Goal: Task Accomplishment & Management: Use online tool/utility

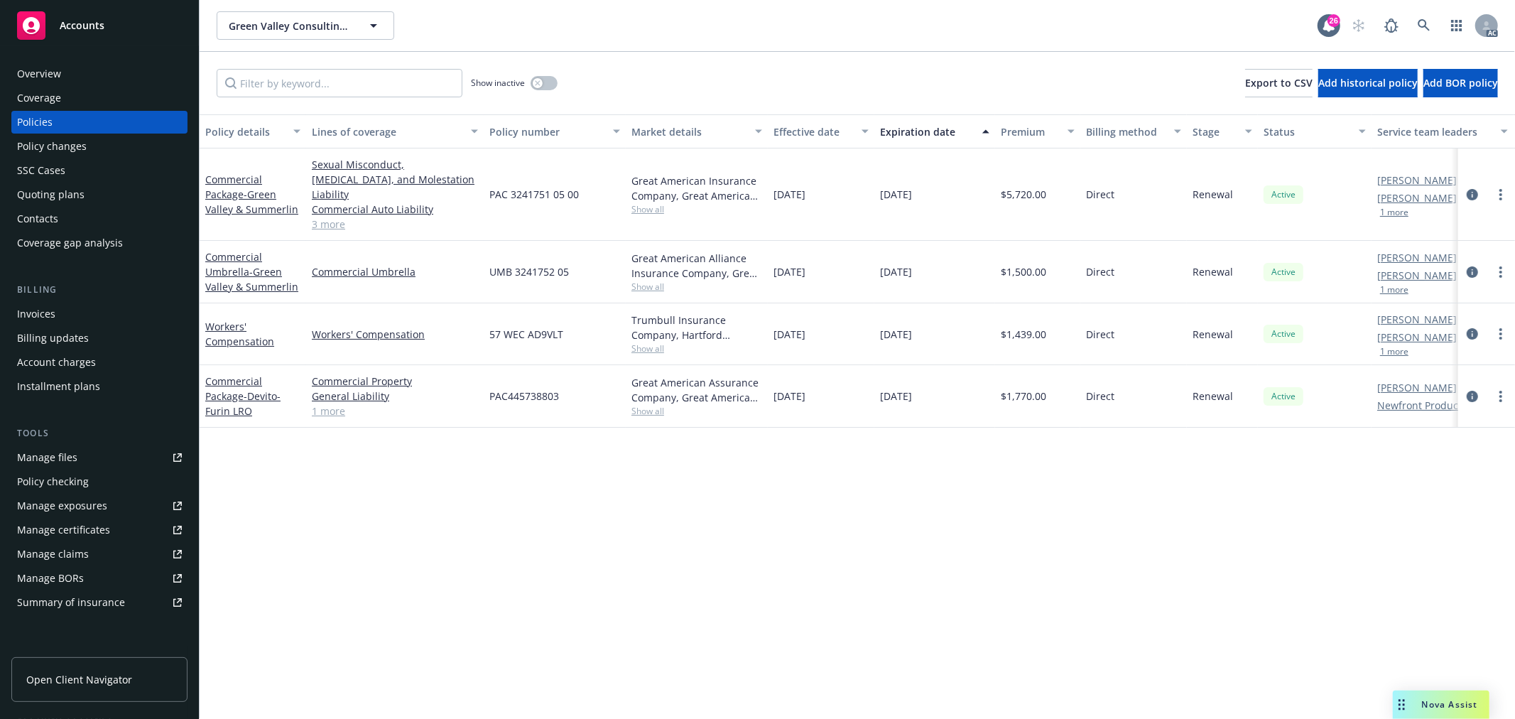
click at [1456, 706] on span "Nova Assist" at bounding box center [1450, 704] width 56 height 12
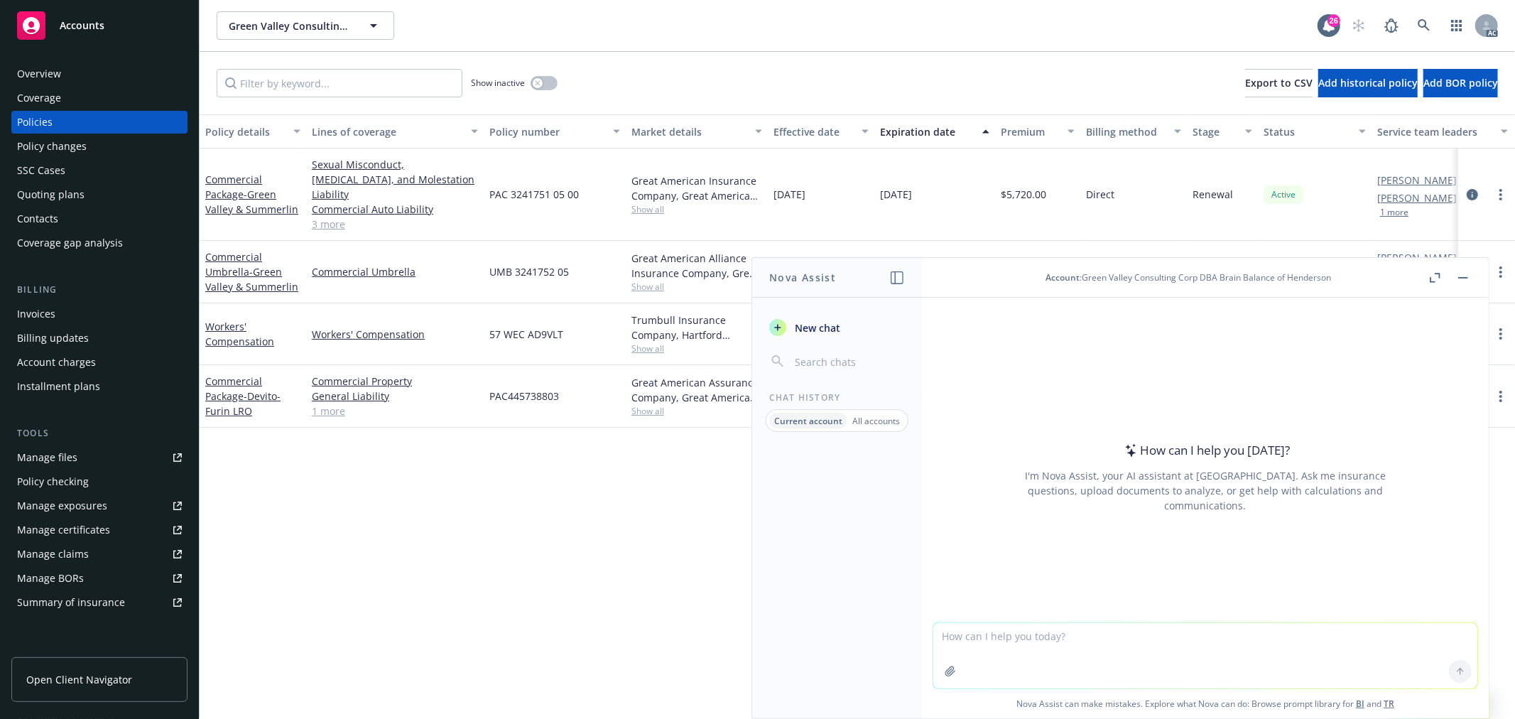
click at [1069, 634] on textarea at bounding box center [1205, 655] width 544 height 65
paste textarea "Here is the renewal quote. As the agent or broker of record on this policy, it …"
type textarea "翻译: Here is the renewal quote. As the agent or broker of record on this policy,…"
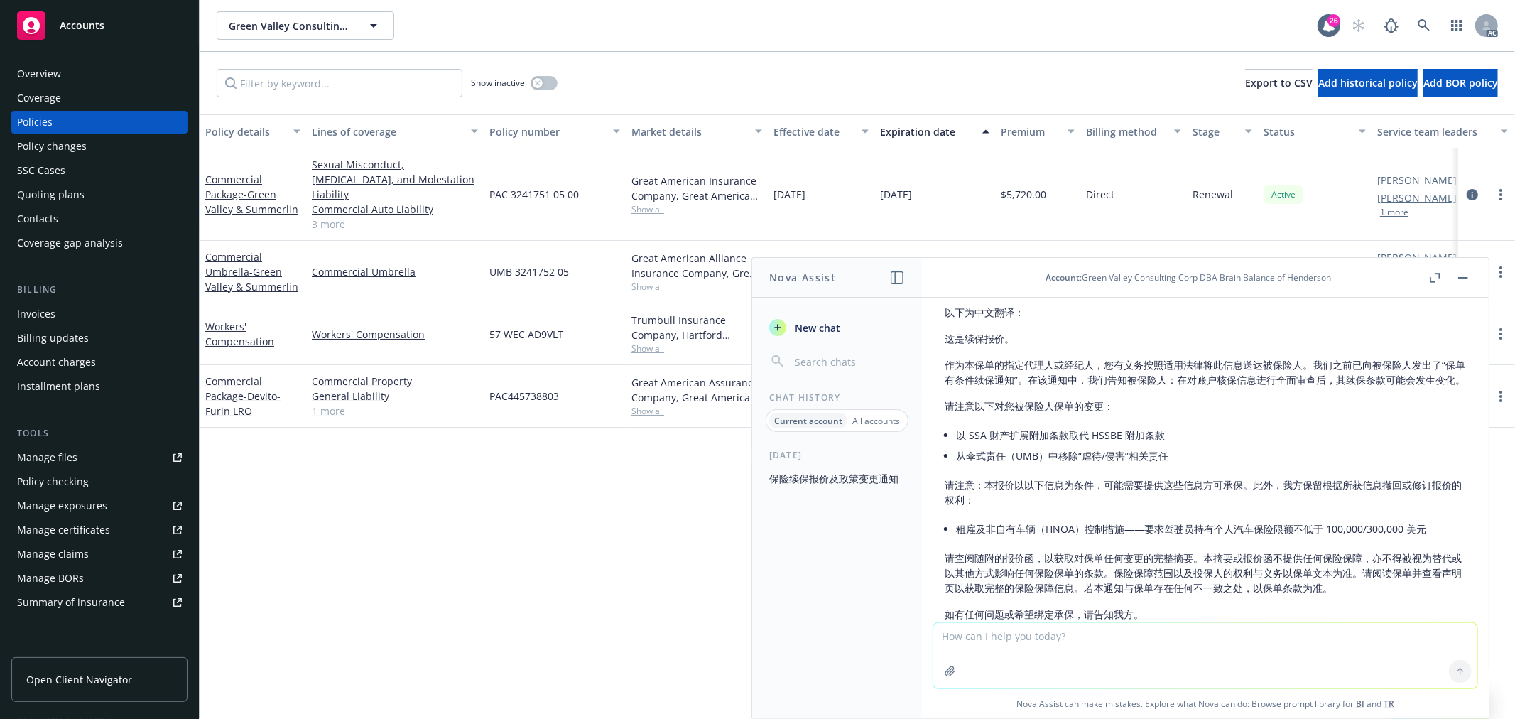
scroll to position [480, 0]
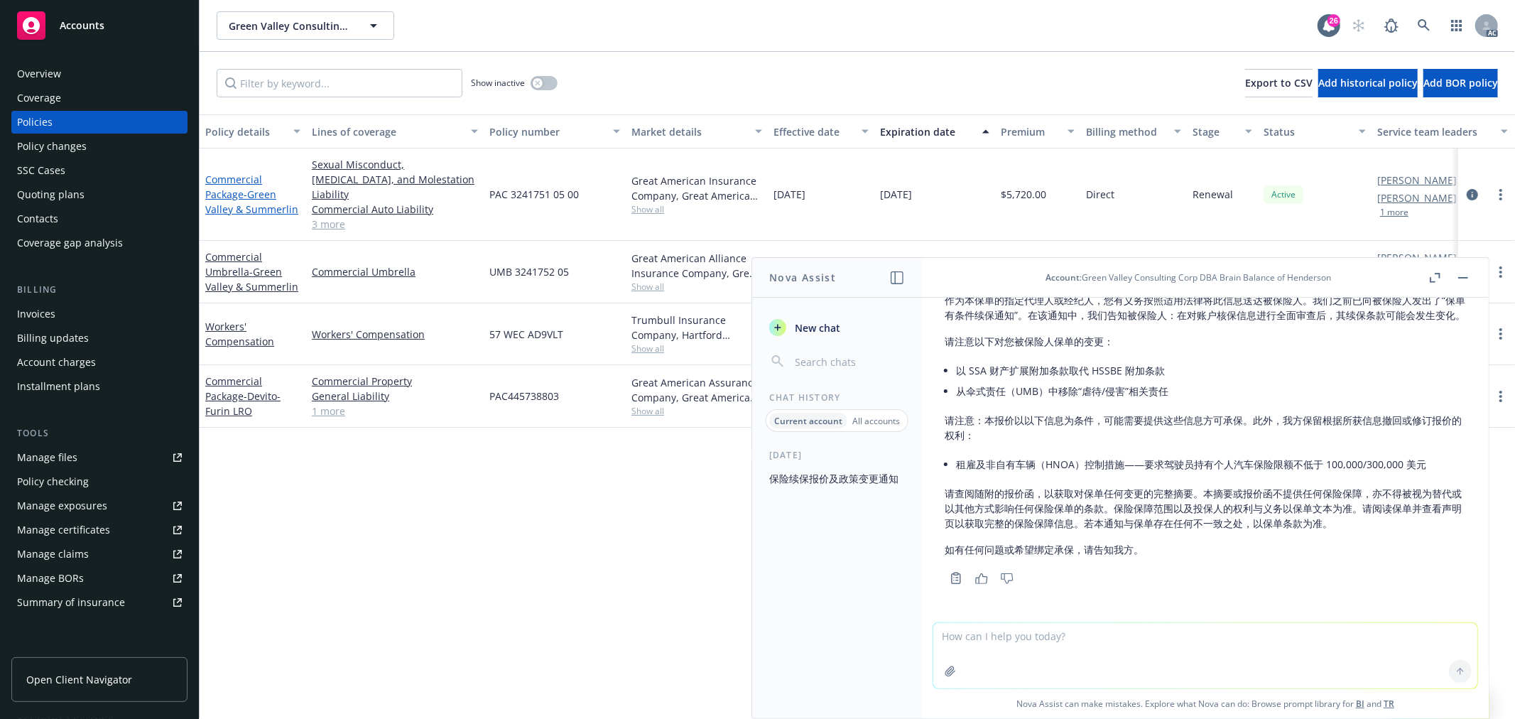
click at [249, 173] on link "Commercial Package - Green Valley & Summerlin" at bounding box center [251, 194] width 93 height 43
click at [1465, 278] on button "button" at bounding box center [1463, 277] width 17 height 17
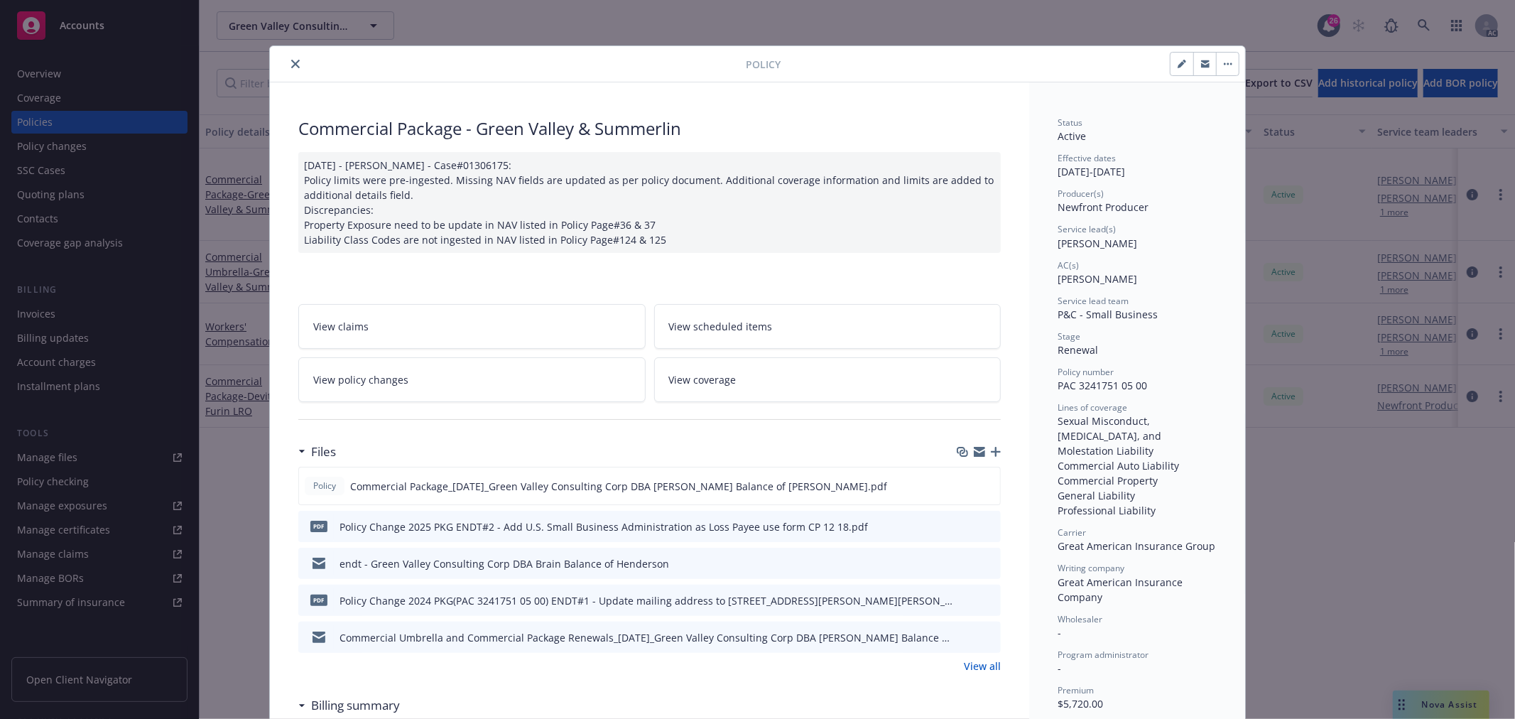
click at [459, 385] on link "View policy changes" at bounding box center [471, 379] width 347 height 45
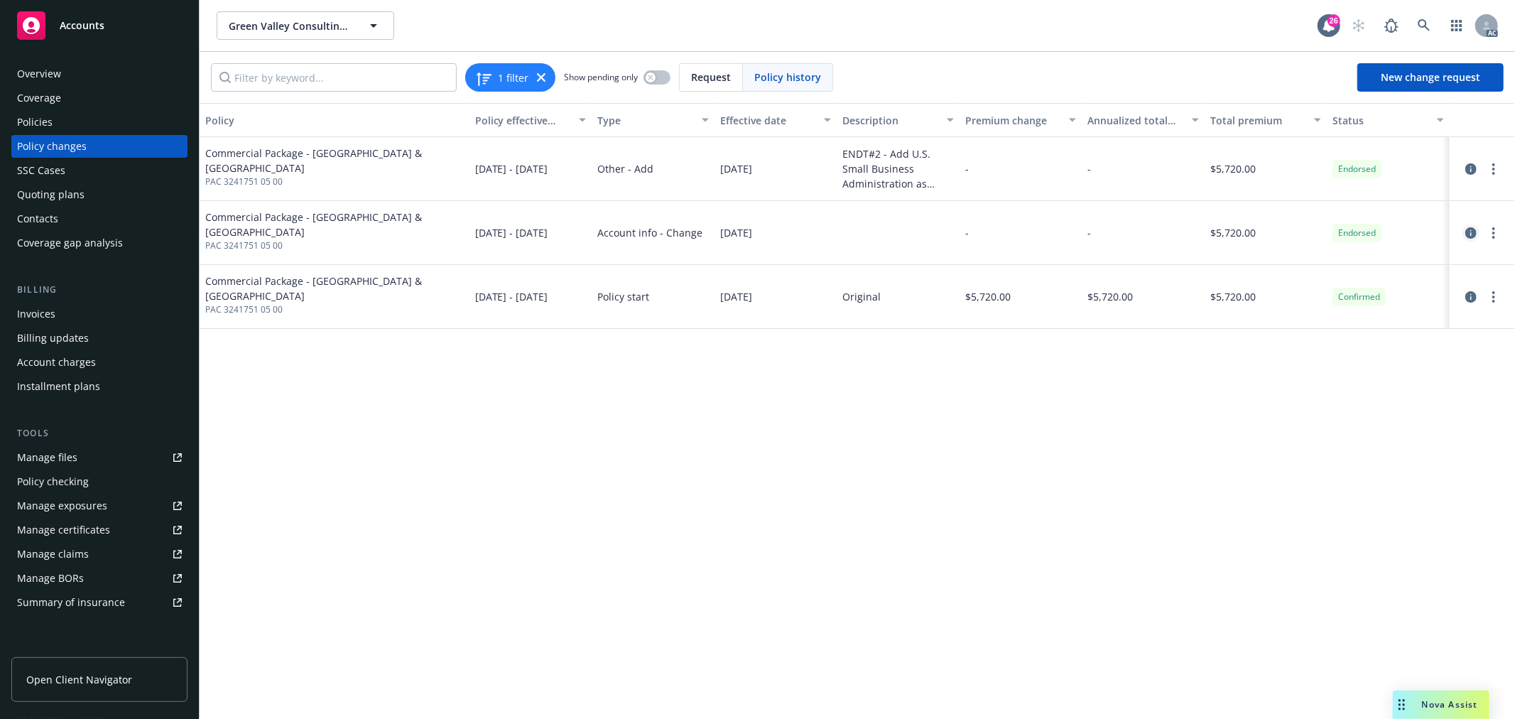
click at [1472, 239] on link "circleInformation" at bounding box center [1470, 232] width 17 height 17
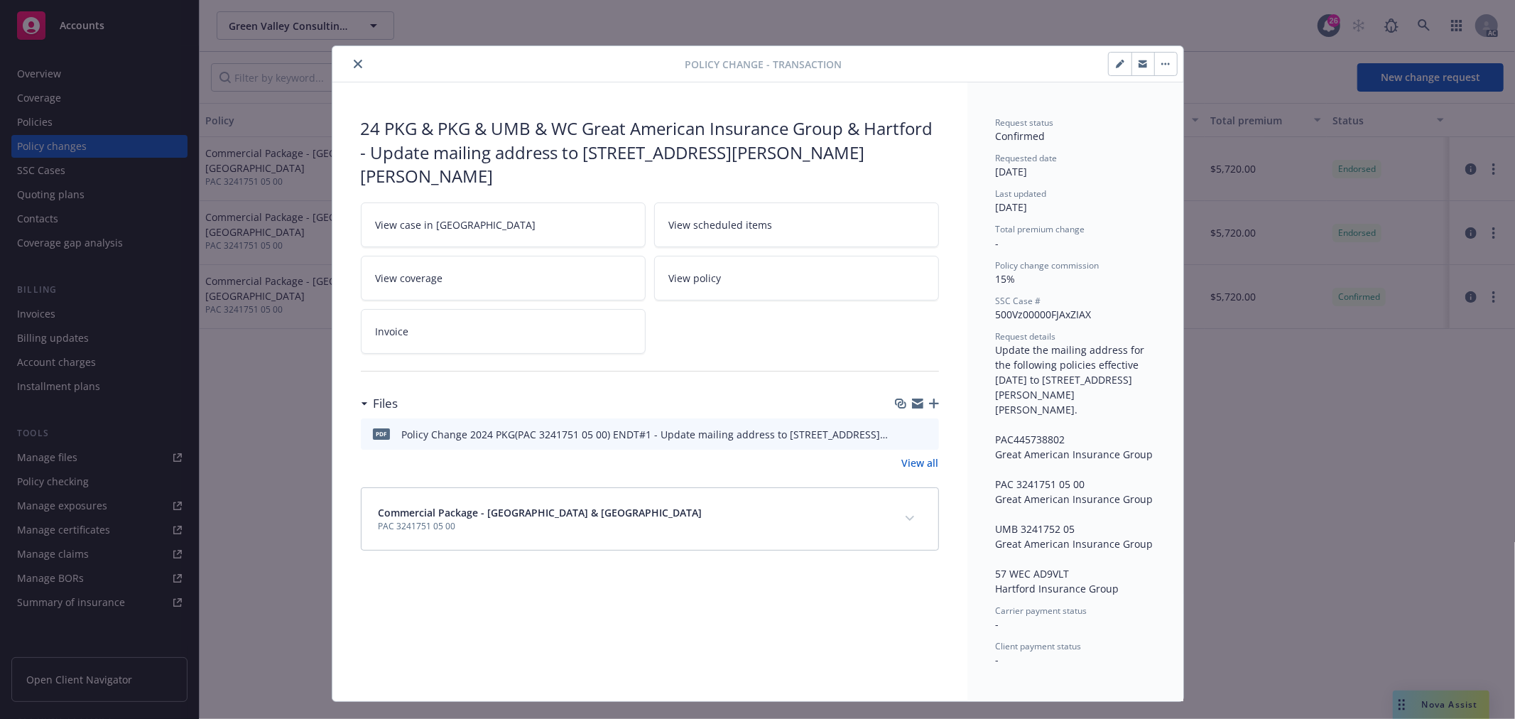
click at [919, 428] on icon "preview file" at bounding box center [925, 433] width 13 height 10
click at [354, 68] on button "close" at bounding box center [357, 63] width 17 height 17
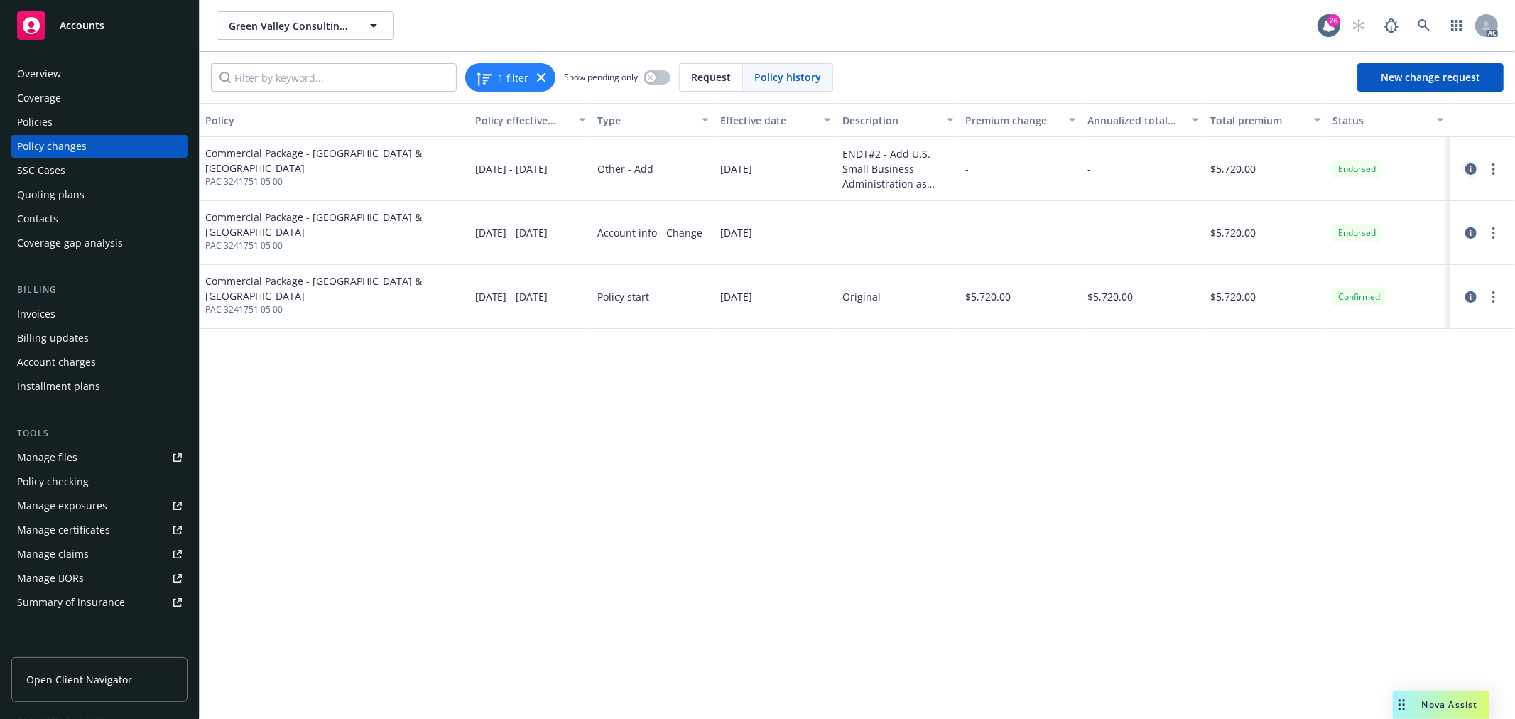
click at [1472, 174] on icon "circleInformation" at bounding box center [1470, 168] width 11 height 11
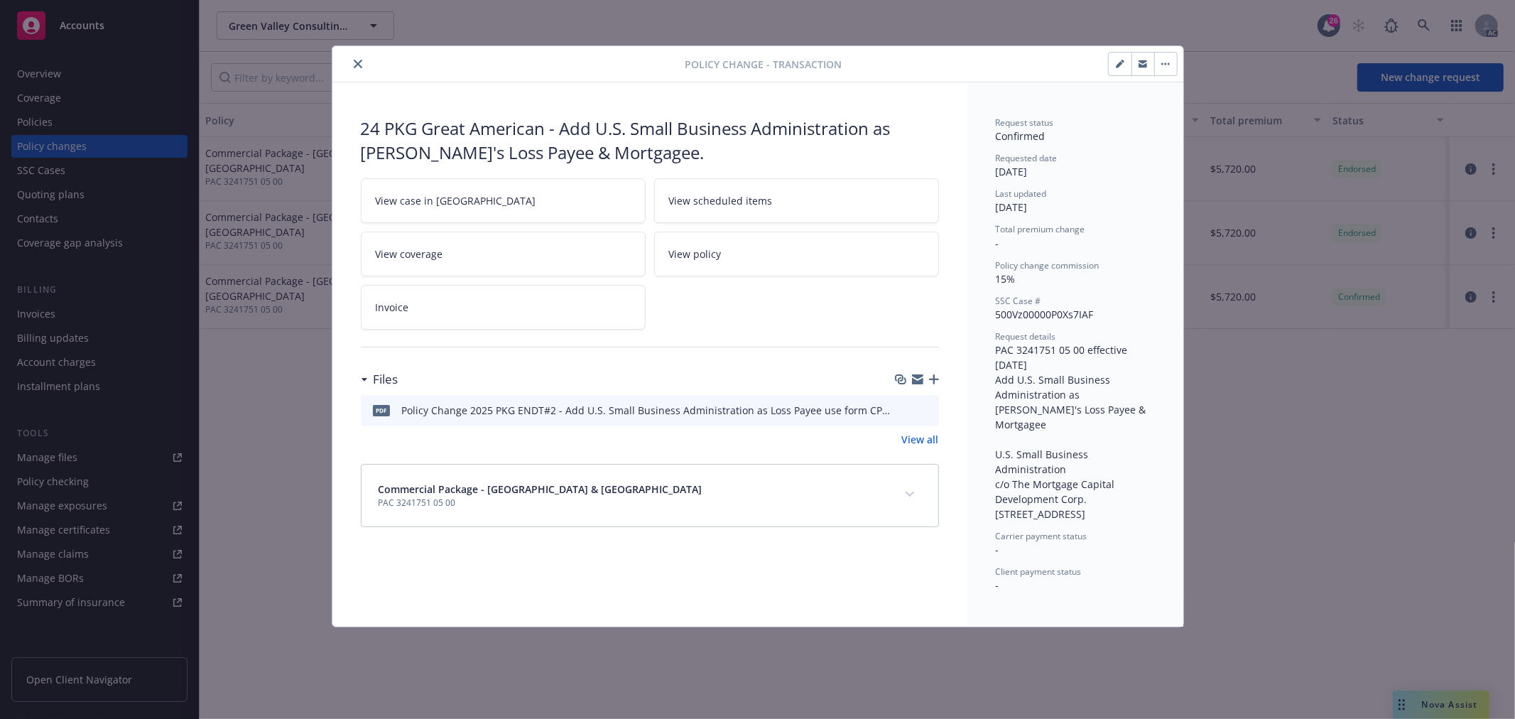
click at [352, 69] on button "close" at bounding box center [357, 63] width 17 height 17
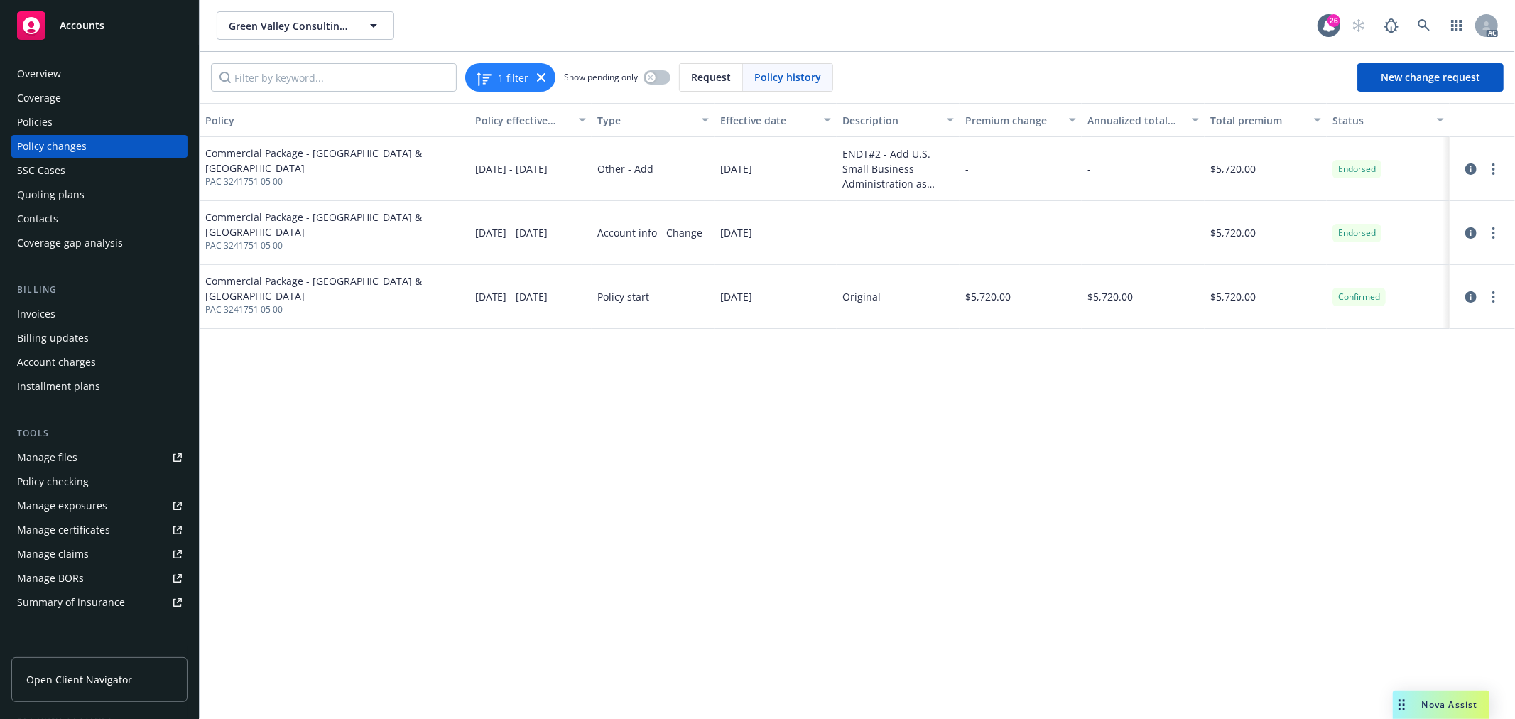
click at [51, 124] on div "Policies" at bounding box center [35, 122] width 36 height 23
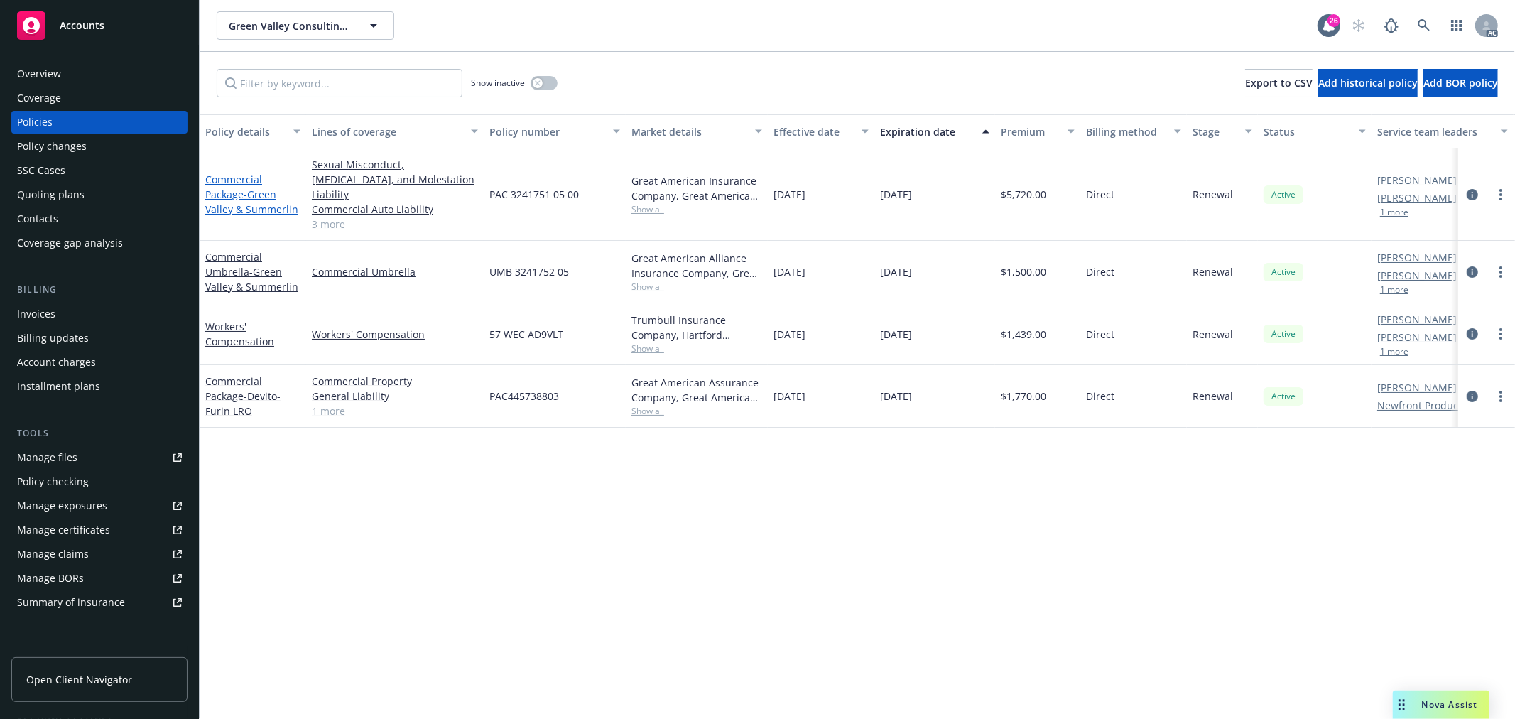
click at [245, 173] on link "Commercial Package - Green Valley & Summerlin" at bounding box center [251, 194] width 93 height 43
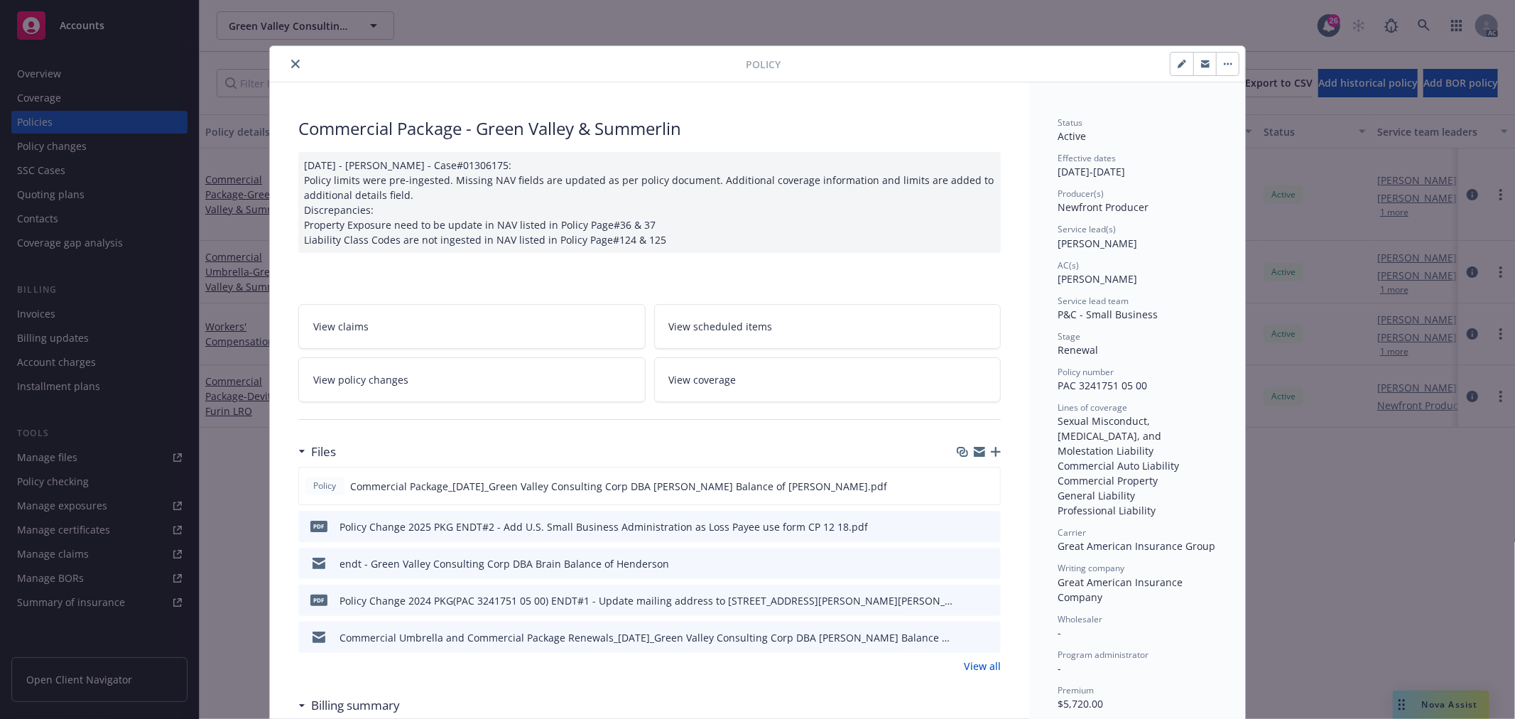
scroll to position [43, 0]
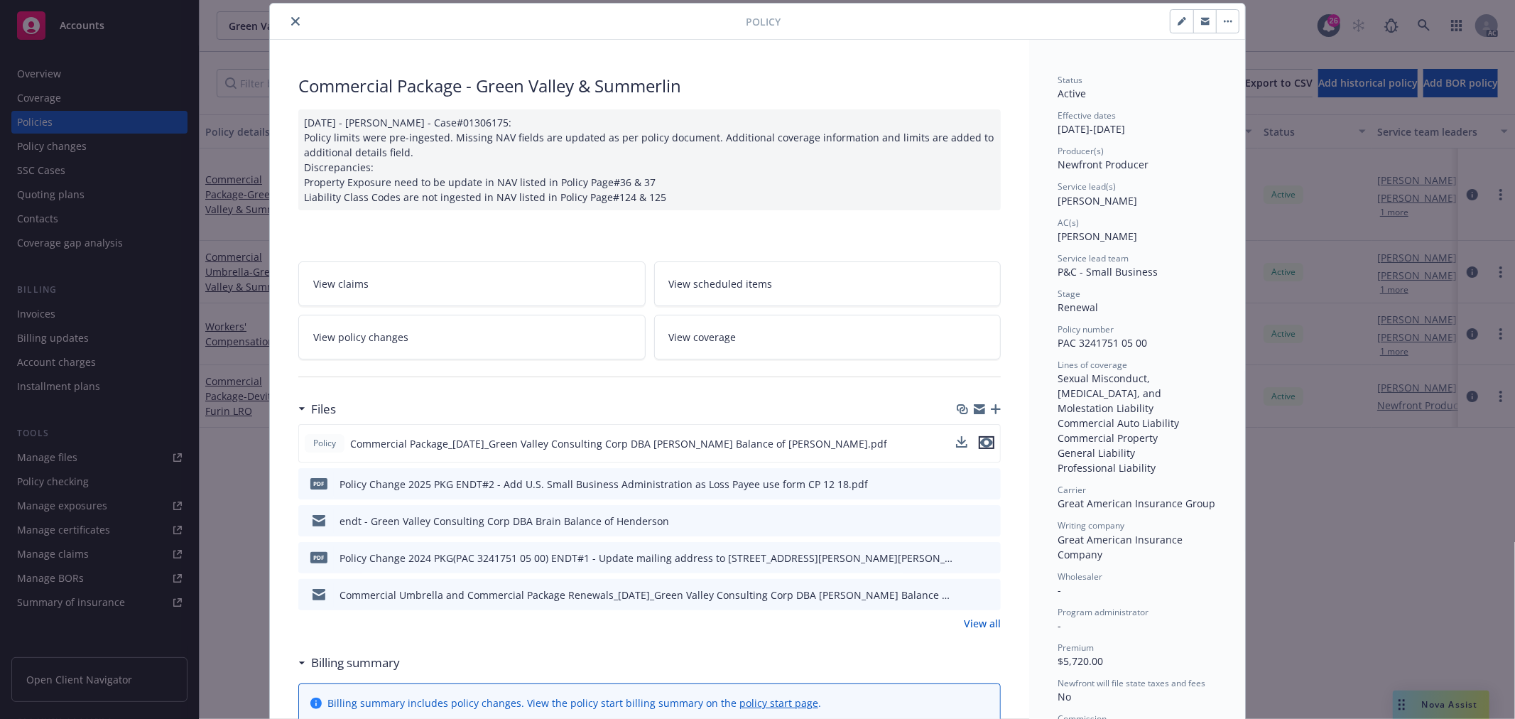
click at [980, 445] on icon "preview file" at bounding box center [986, 443] width 13 height 10
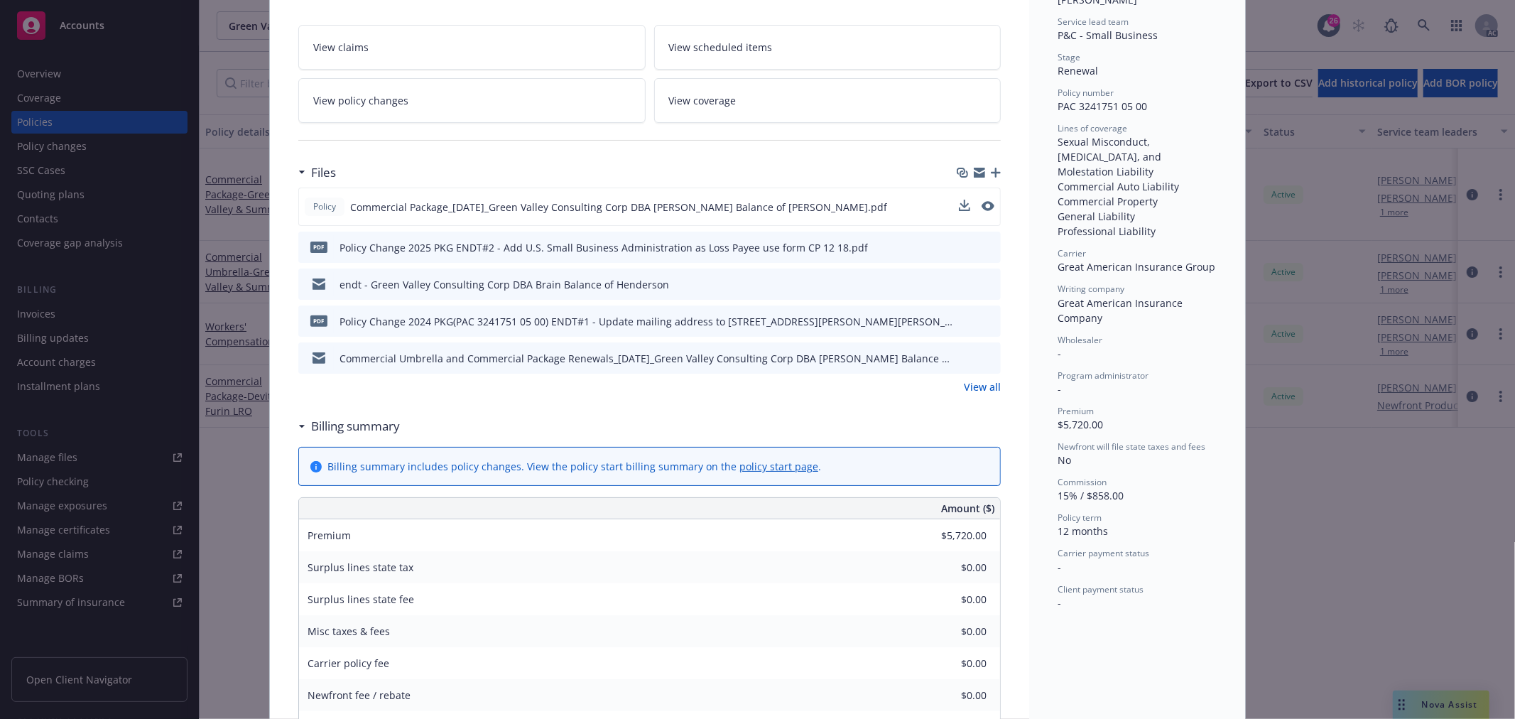
scroll to position [121, 0]
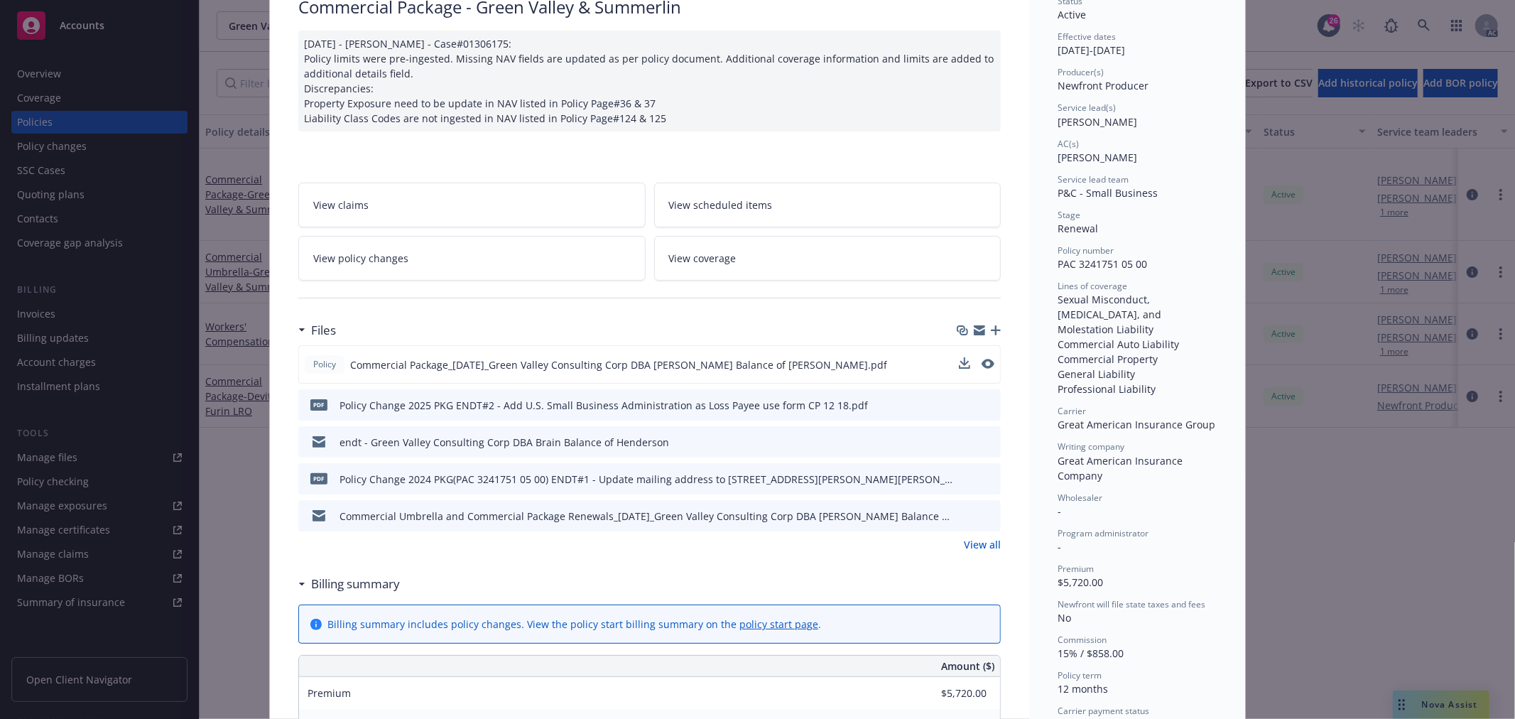
click at [520, 265] on link "View policy changes" at bounding box center [471, 258] width 347 height 45
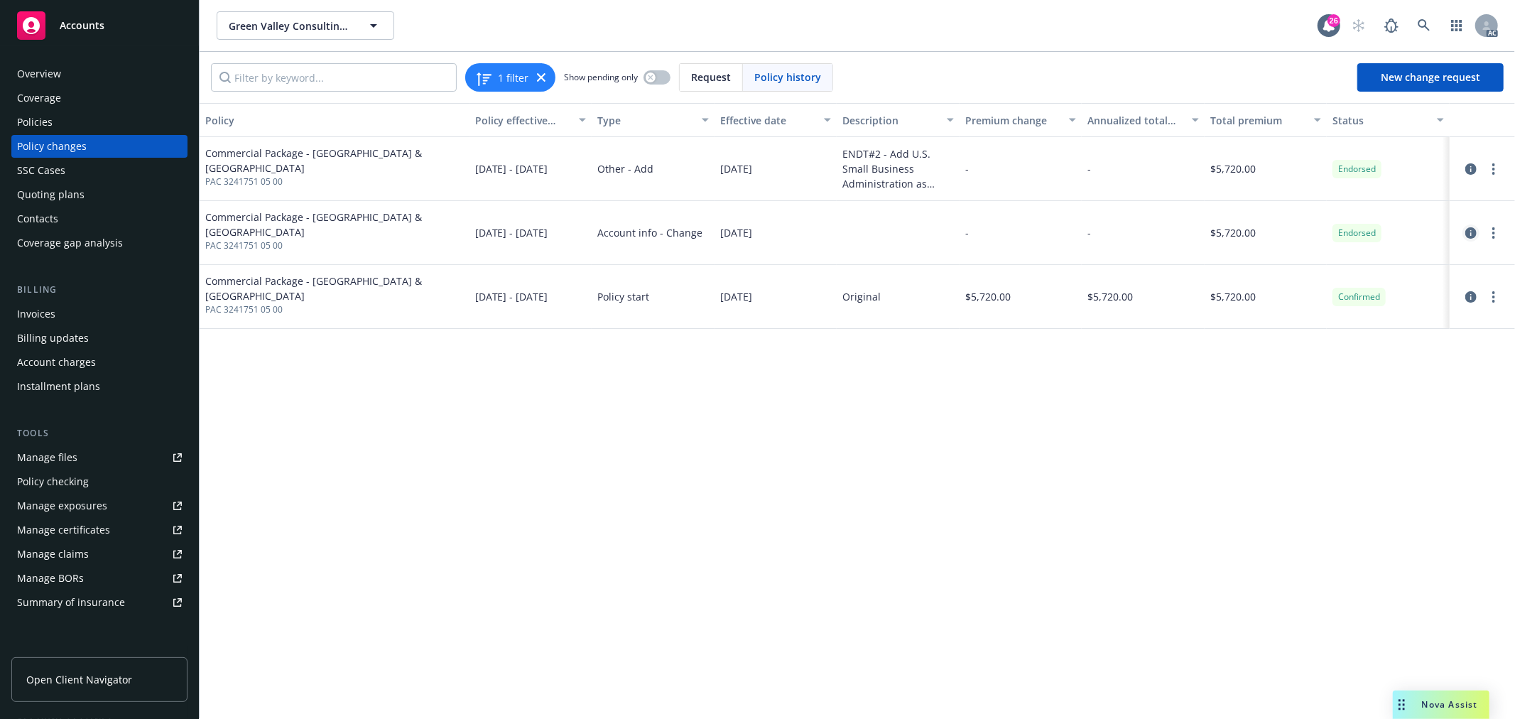
click at [1471, 233] on icon "circleInformation" at bounding box center [1470, 232] width 11 height 11
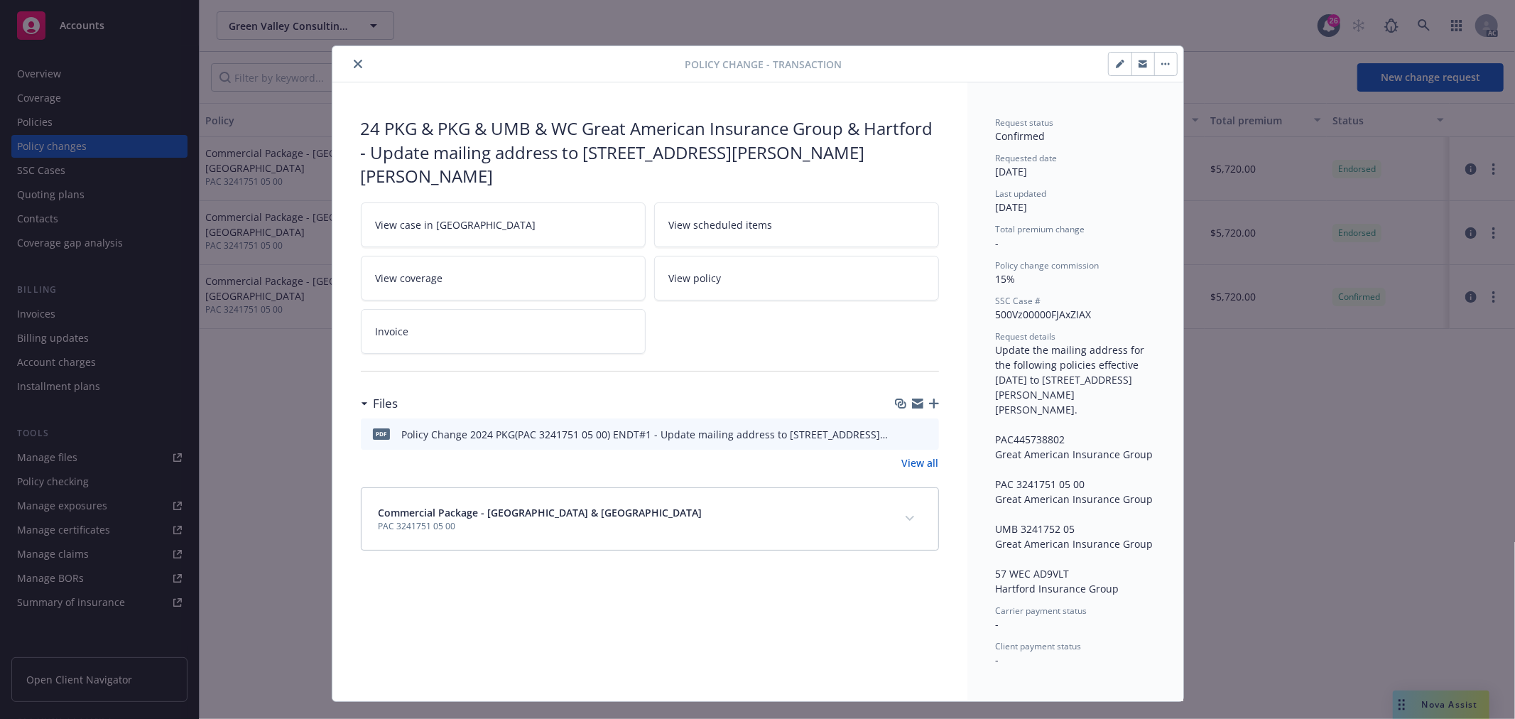
click at [919, 428] on icon "preview file" at bounding box center [925, 433] width 13 height 10
click at [354, 66] on icon "close" at bounding box center [358, 64] width 9 height 9
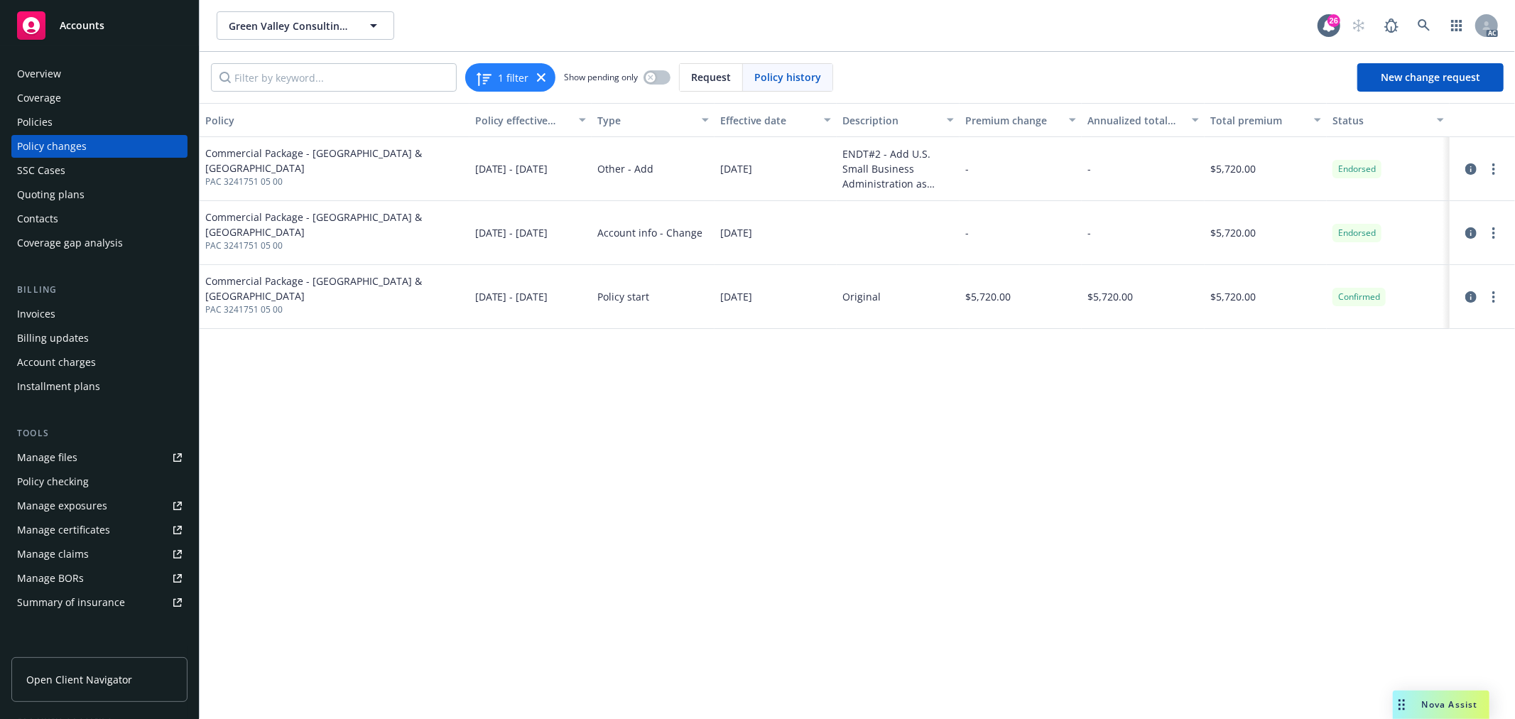
click at [66, 116] on div "Policies" at bounding box center [99, 122] width 165 height 23
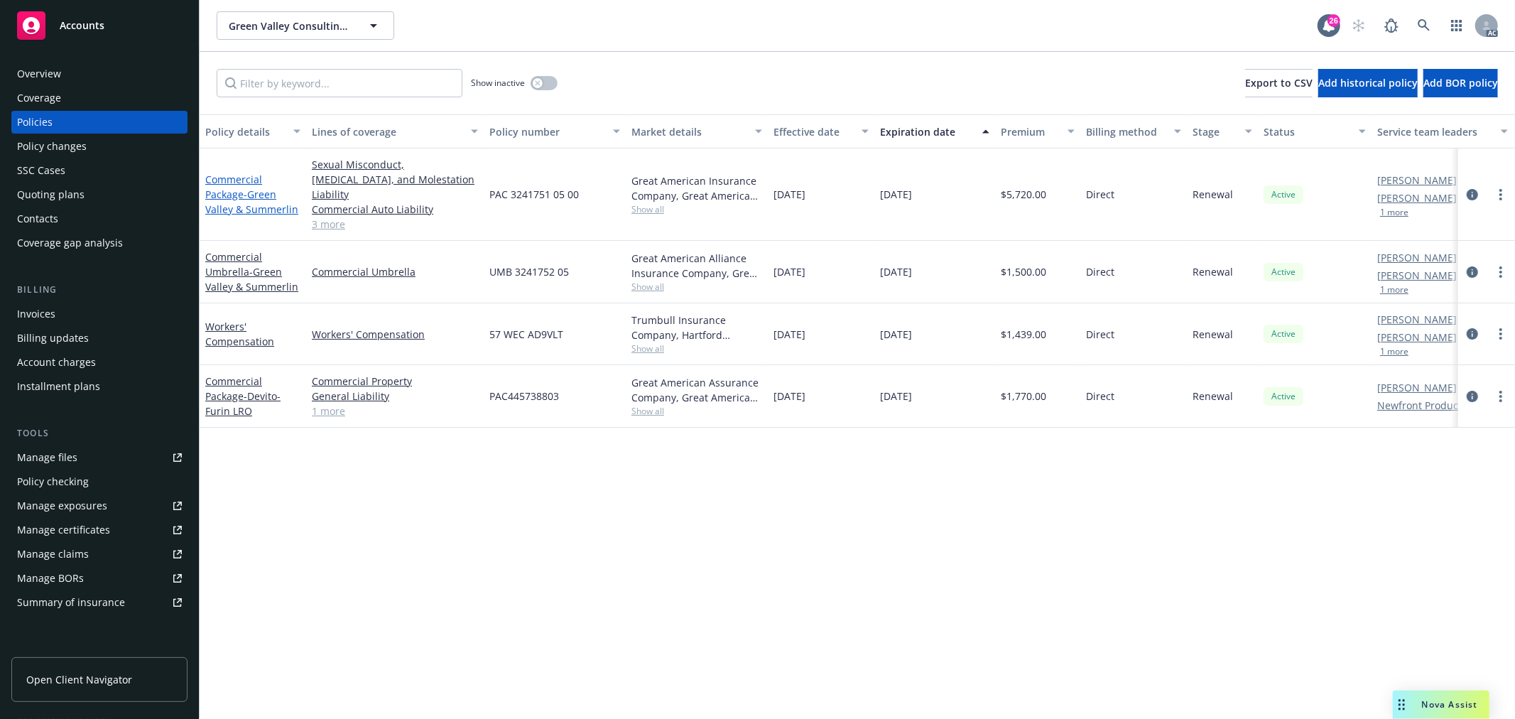
click at [254, 202] on span "- Green Valley & Summerlin" at bounding box center [251, 202] width 93 height 28
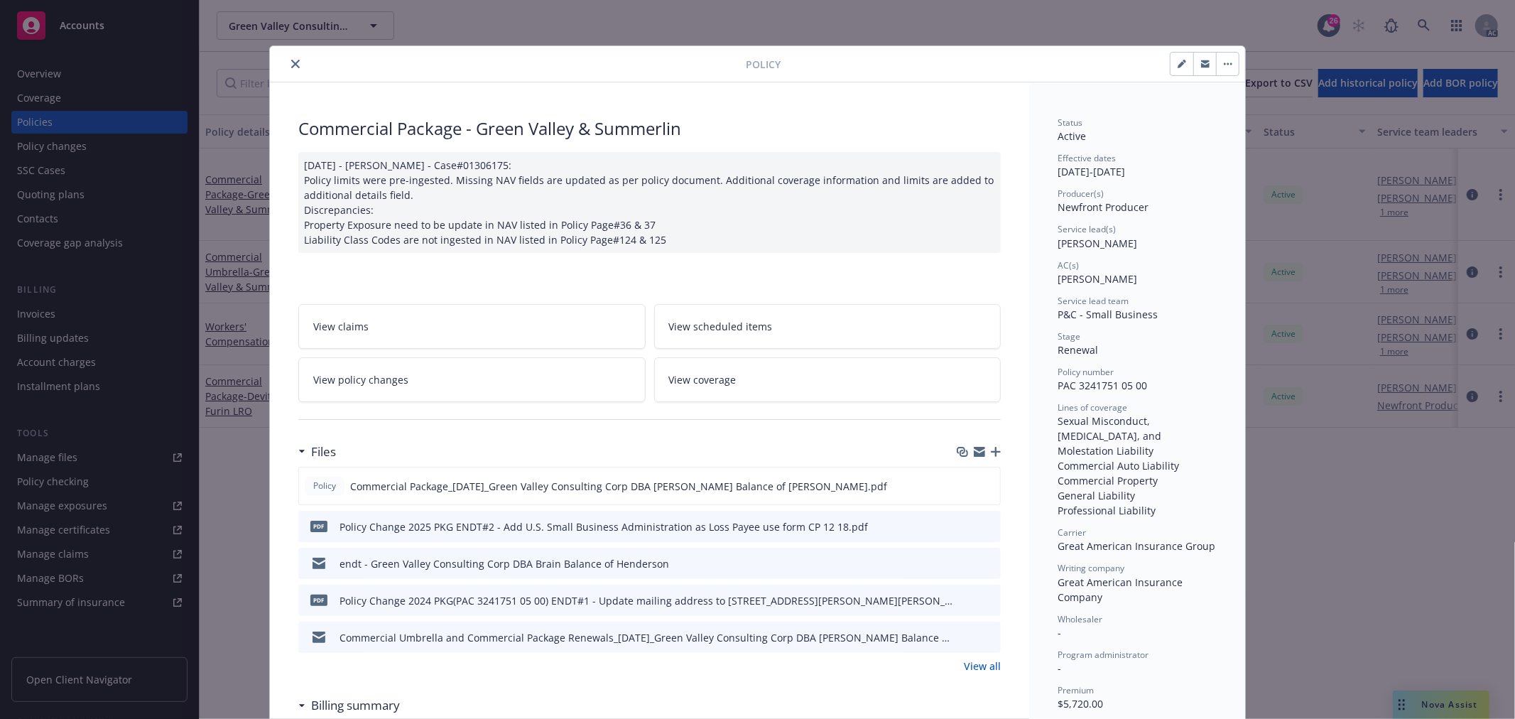
scroll to position [43, 0]
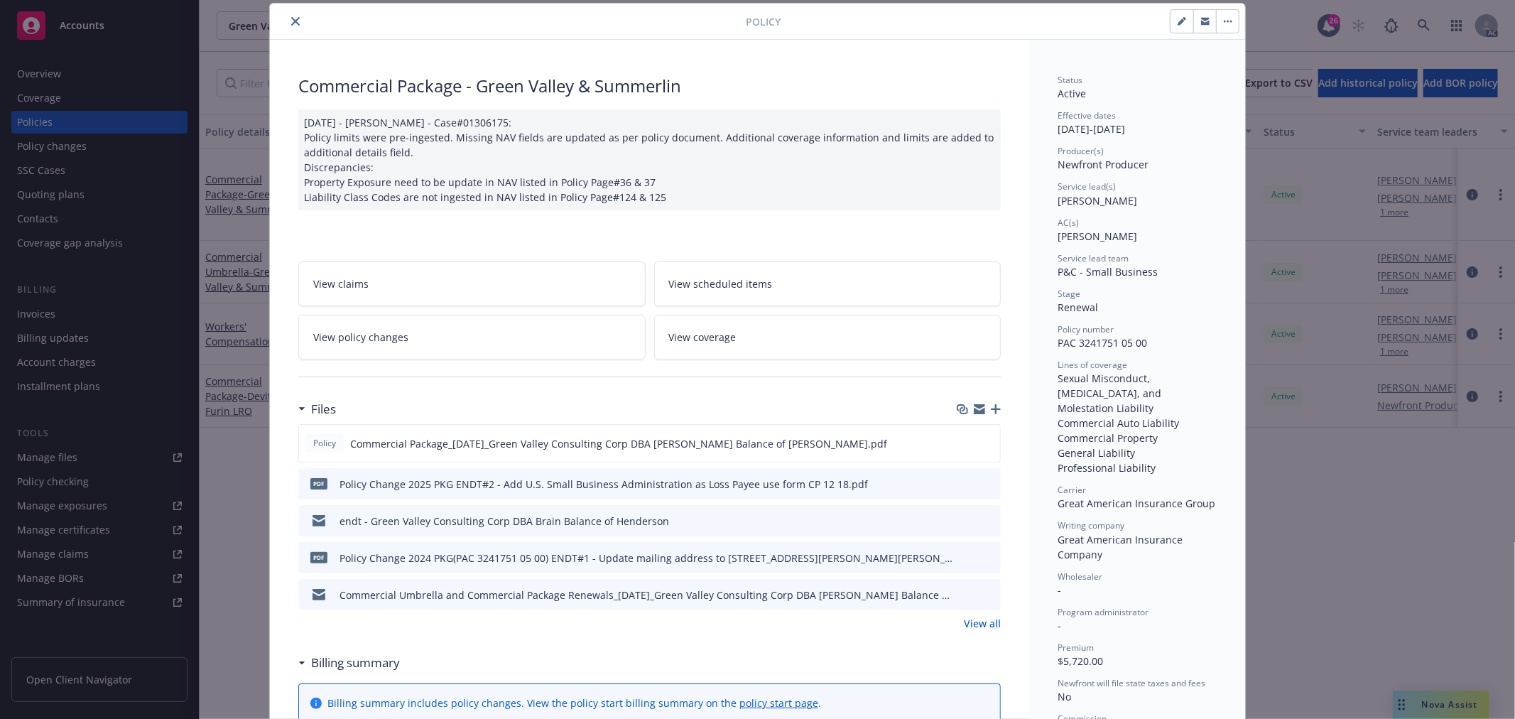
click at [971, 629] on link "View all" at bounding box center [982, 623] width 37 height 15
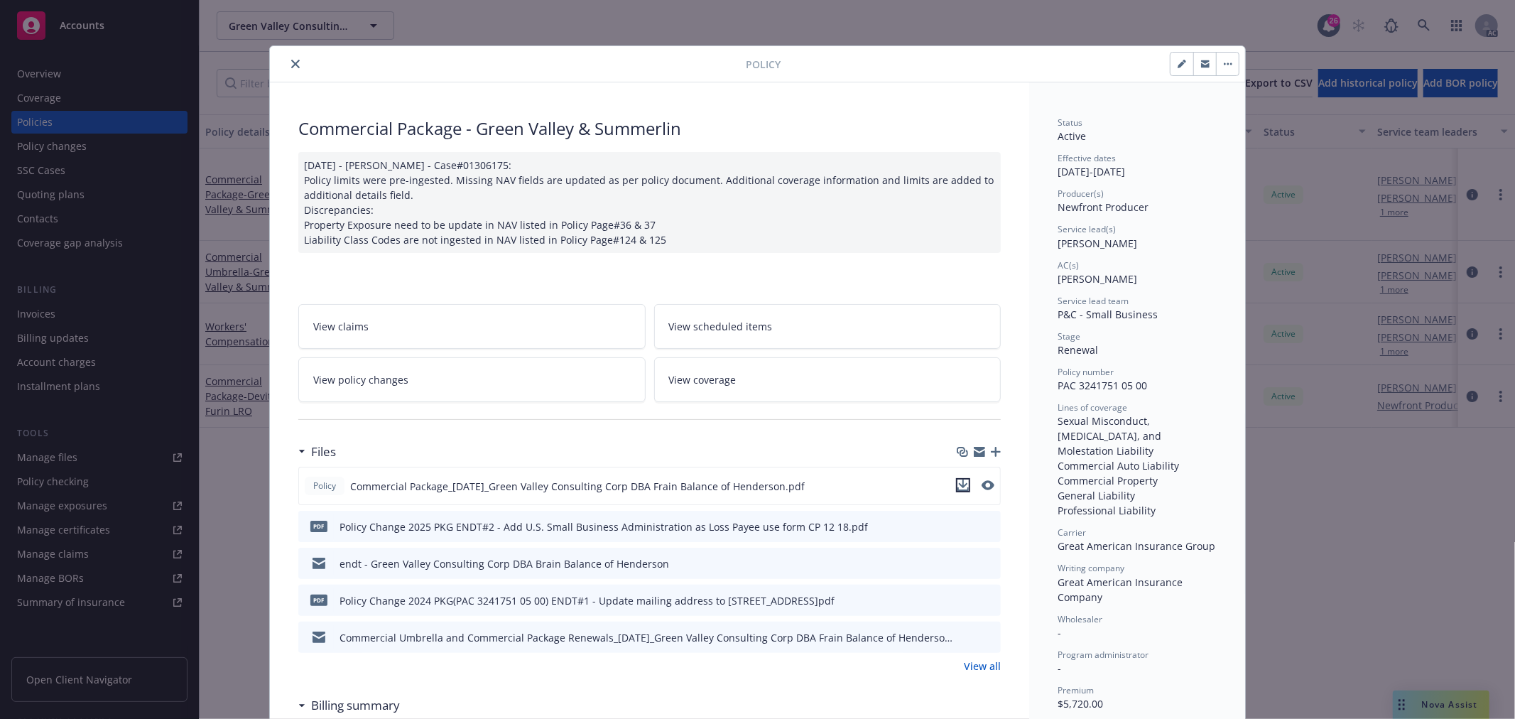
click at [960, 484] on icon "download file" at bounding box center [962, 484] width 11 height 11
click at [291, 65] on icon "close" at bounding box center [295, 64] width 9 height 9
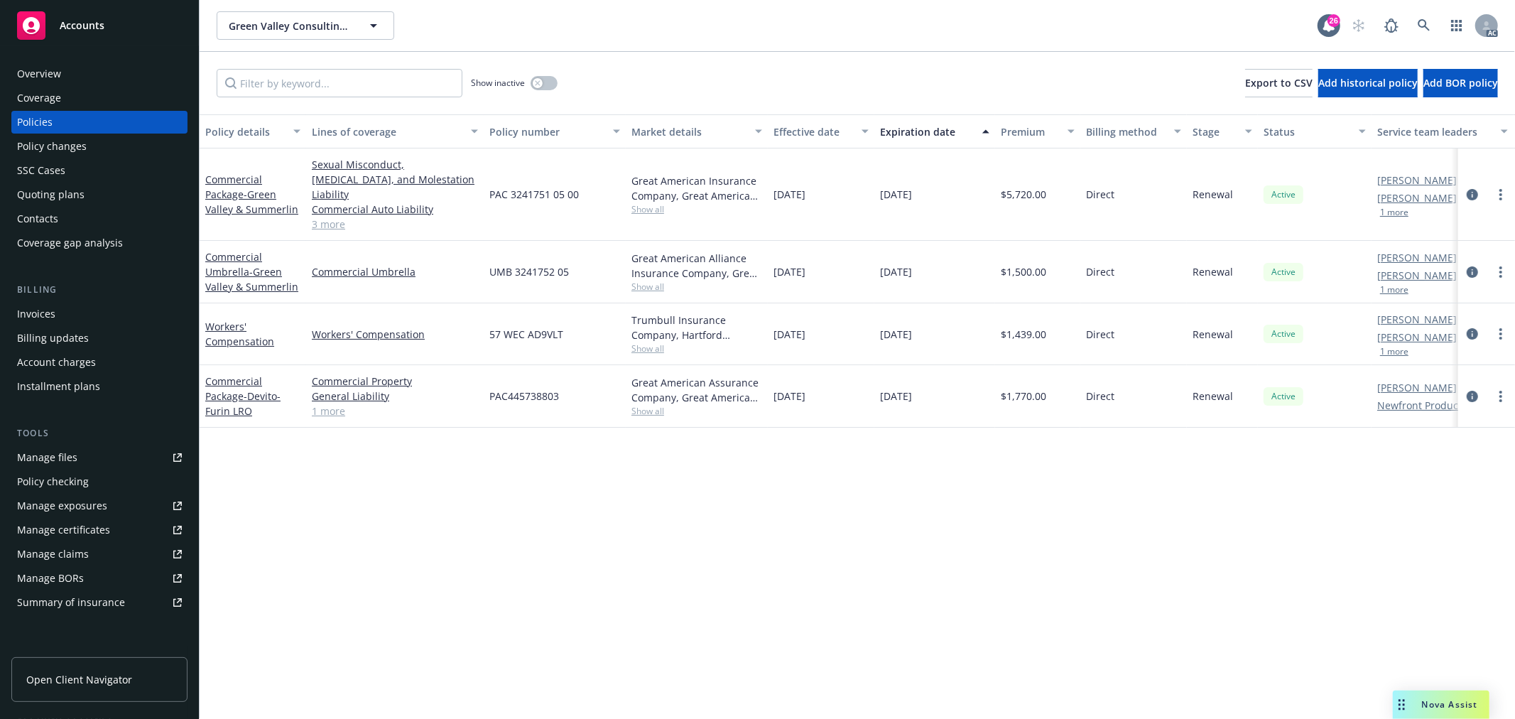
click at [1435, 709] on span "Nova Assist" at bounding box center [1450, 704] width 56 height 12
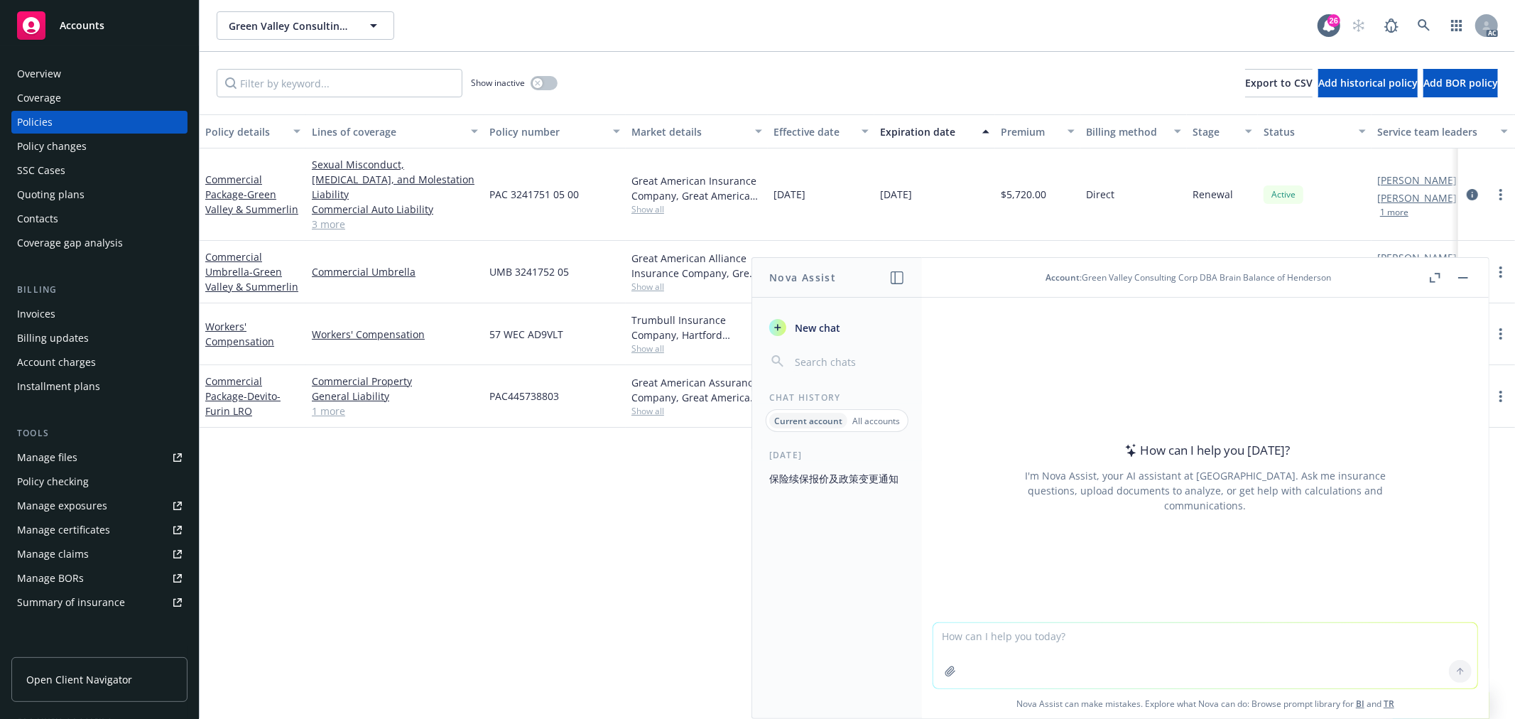
click at [933, 673] on div at bounding box center [950, 671] width 34 height 34
click at [945, 672] on icon "button" at bounding box center [950, 670] width 11 height 11
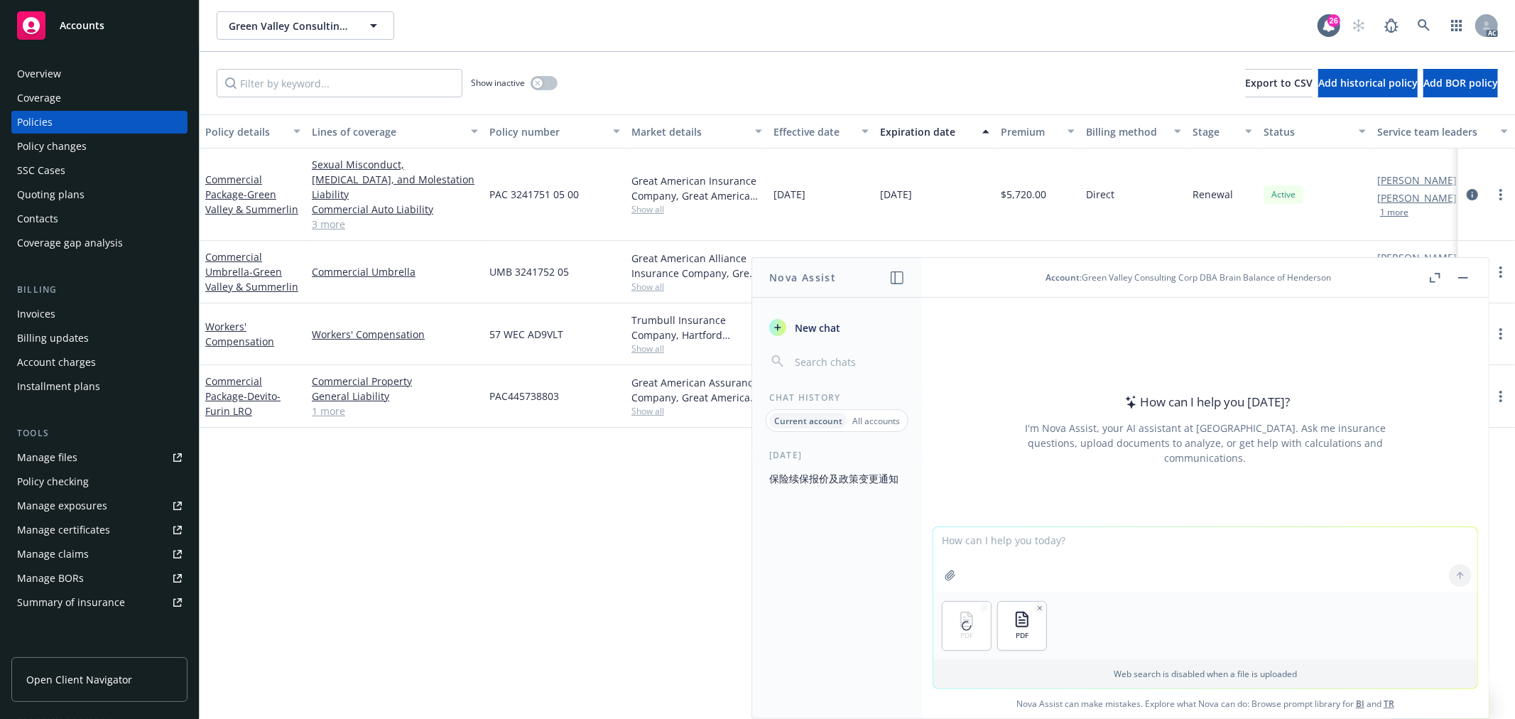
click at [998, 545] on textarea at bounding box center [1205, 559] width 544 height 65
type textarea "b"
click at [1141, 538] on textarea "比对一下renewal proposal跟current的policy 有没有什么" at bounding box center [1205, 559] width 544 height 67
type textarea "比对一下renewal proposal跟current的policy ， 在limit， coverage，deductible以及其它proposal列出…"
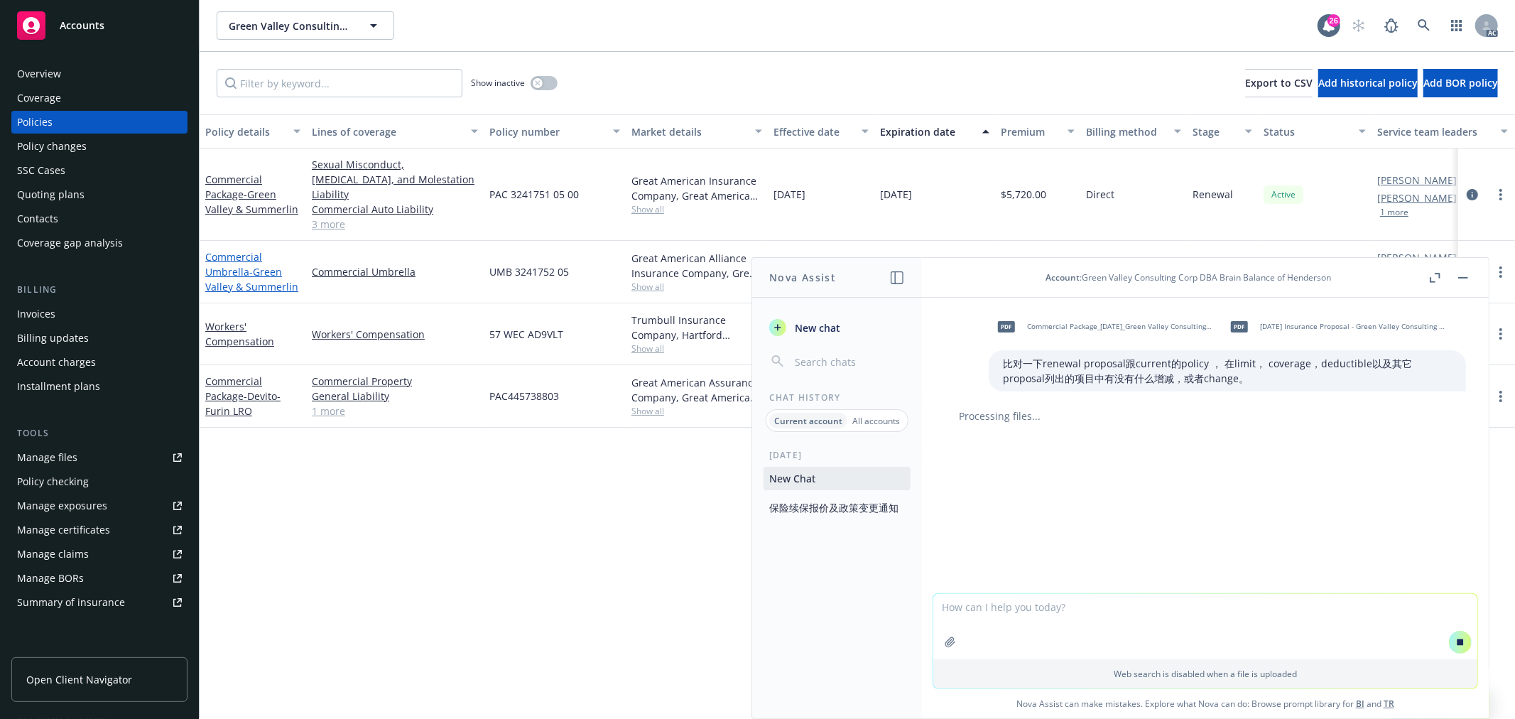
click at [258, 265] on span "- Green Valley & Summerlin" at bounding box center [251, 279] width 93 height 28
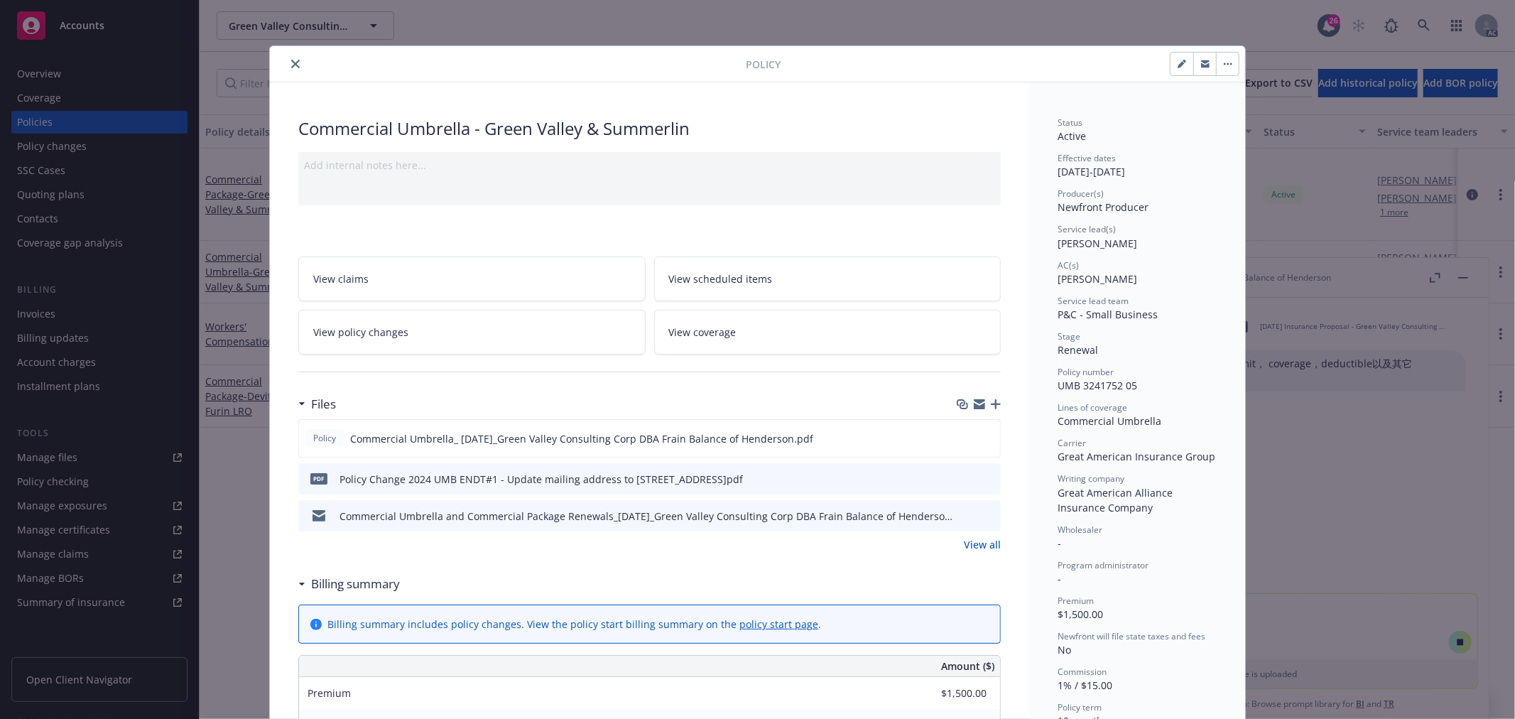
click at [477, 343] on link "View policy changes" at bounding box center [471, 332] width 347 height 45
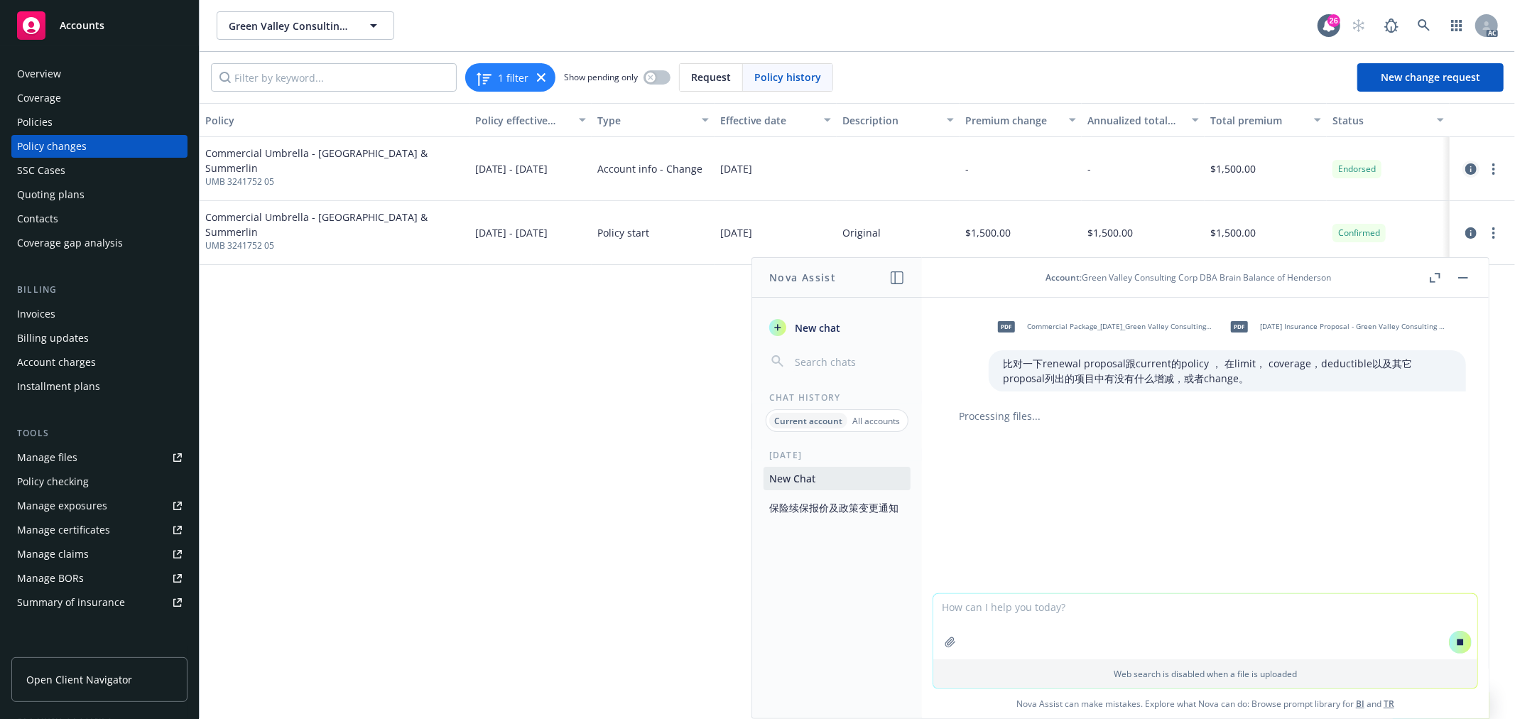
click at [1472, 172] on icon "circleInformation" at bounding box center [1470, 168] width 11 height 11
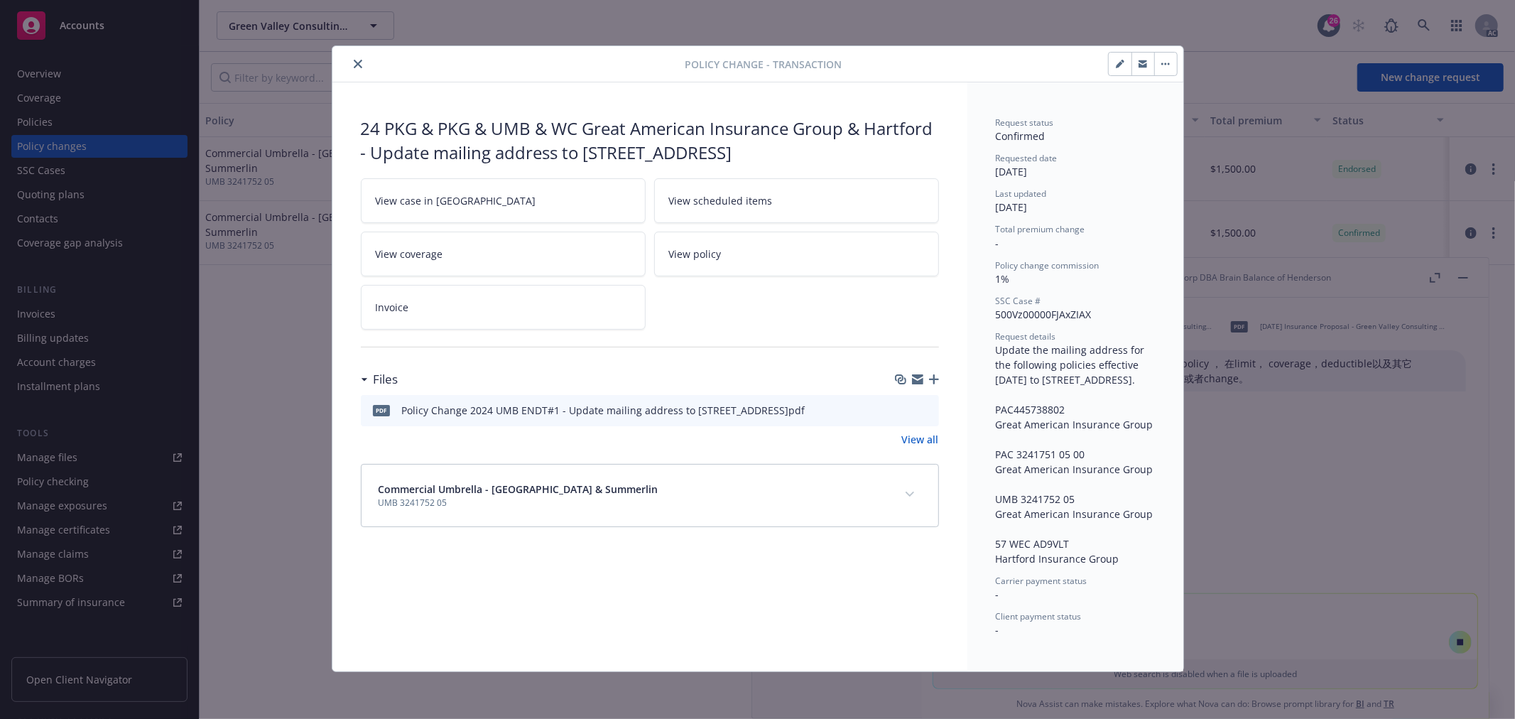
click at [354, 62] on icon "close" at bounding box center [358, 64] width 9 height 9
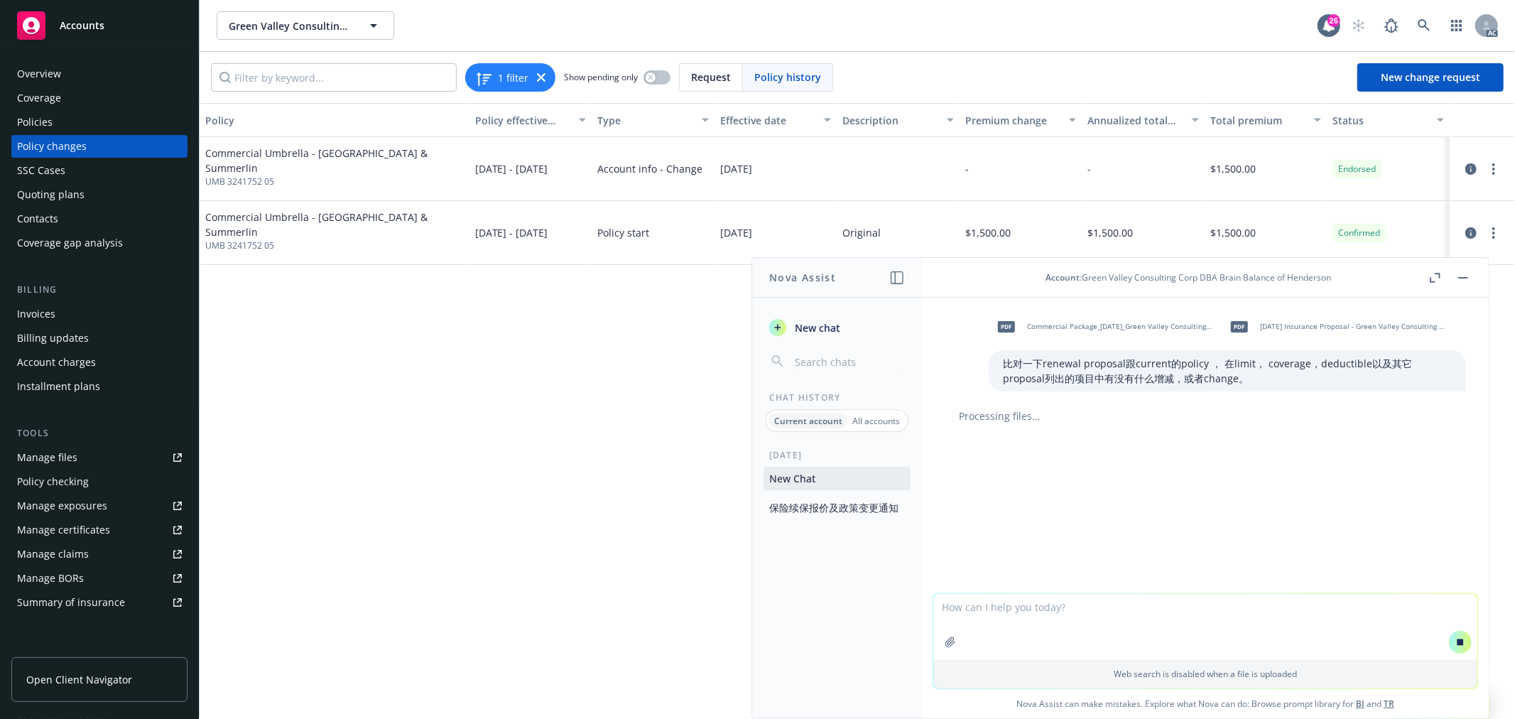
click at [40, 121] on div "Policies" at bounding box center [35, 122] width 36 height 23
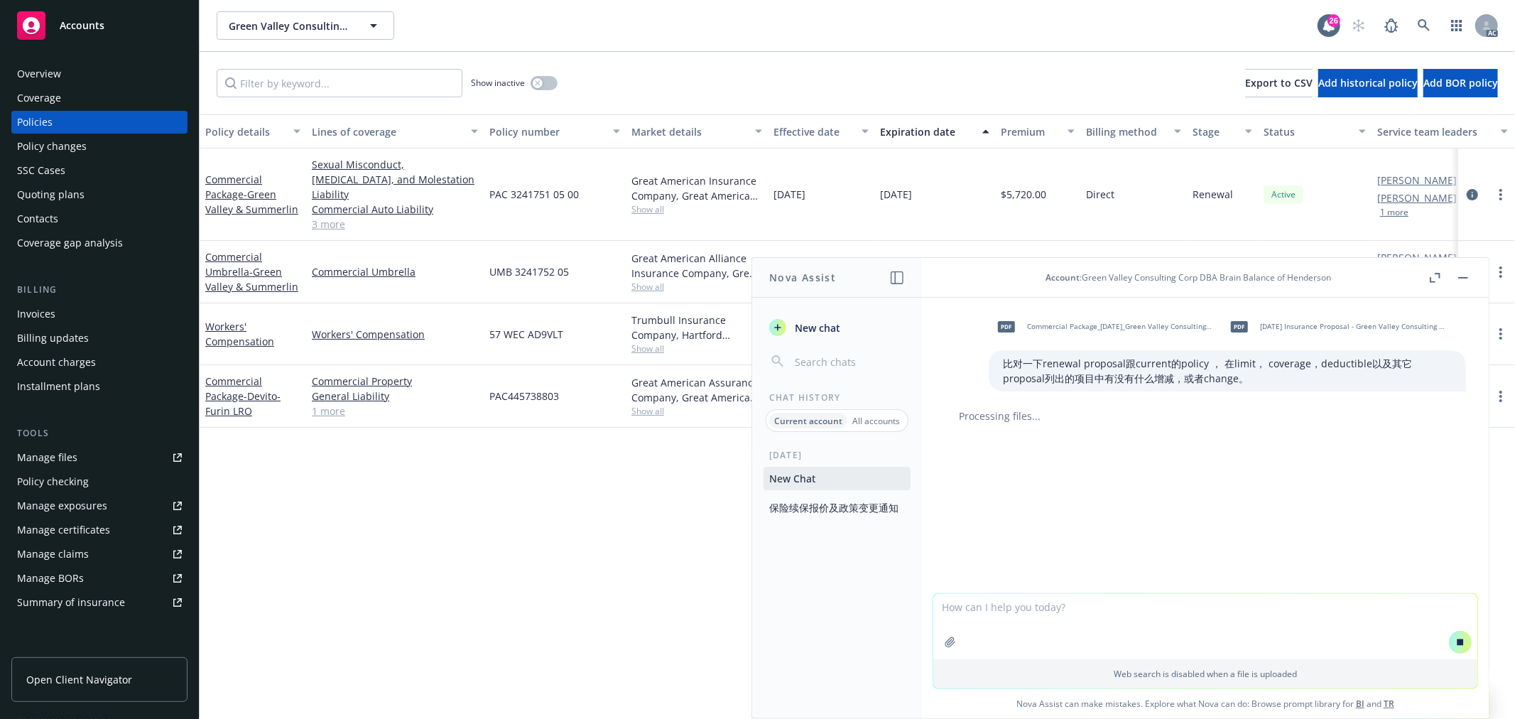
click at [236, 261] on link "Commercial Umbrella - Green Valley & Summerlin" at bounding box center [251, 271] width 93 height 43
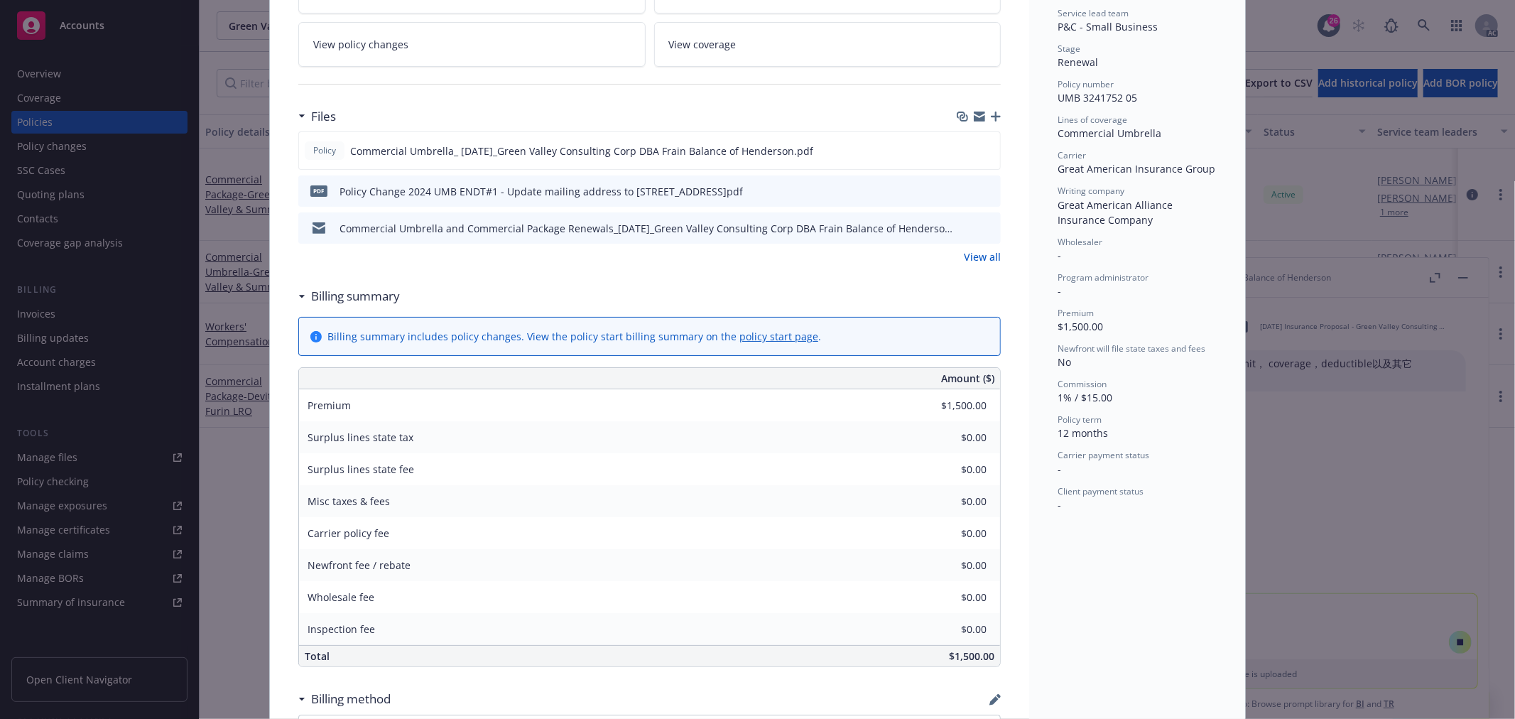
scroll to position [200, 0]
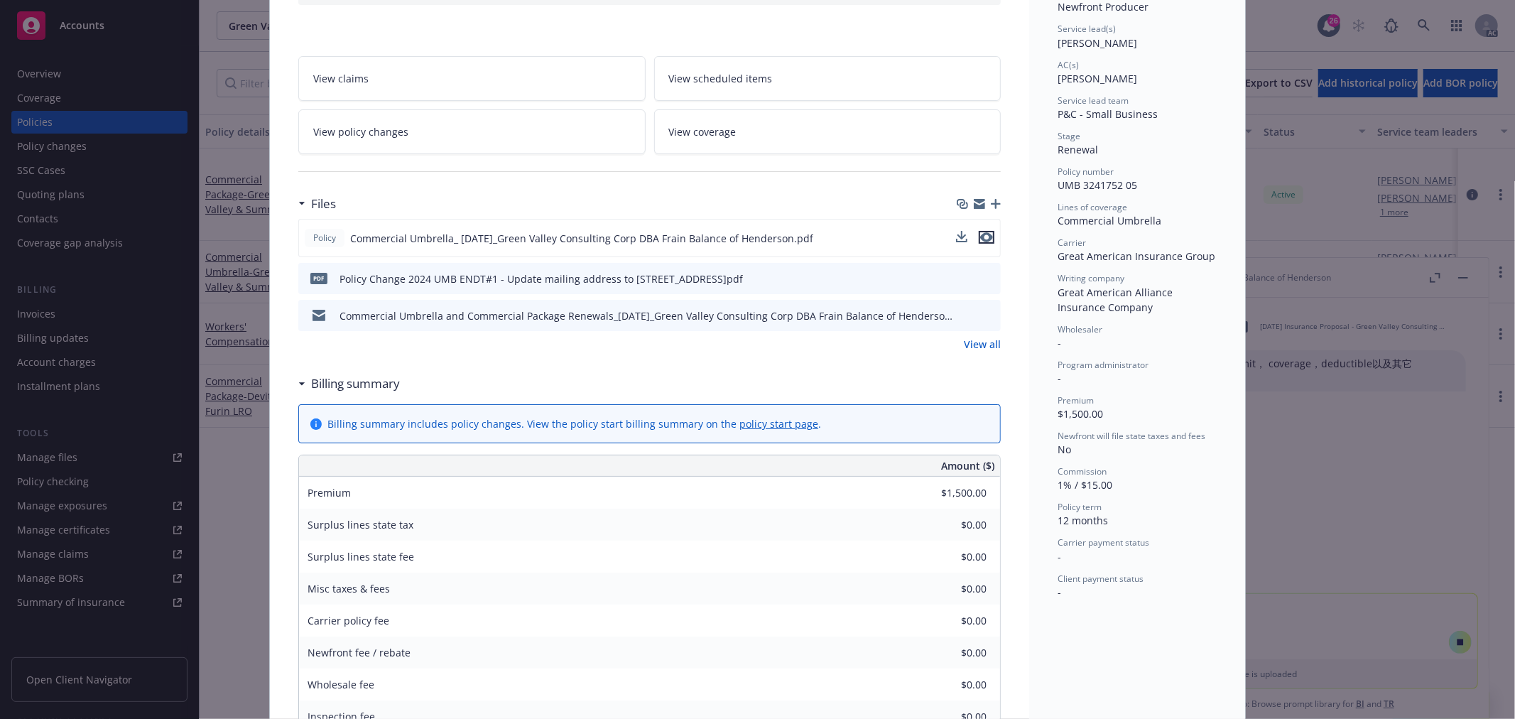
click at [980, 234] on icon "preview file" at bounding box center [986, 237] width 13 height 10
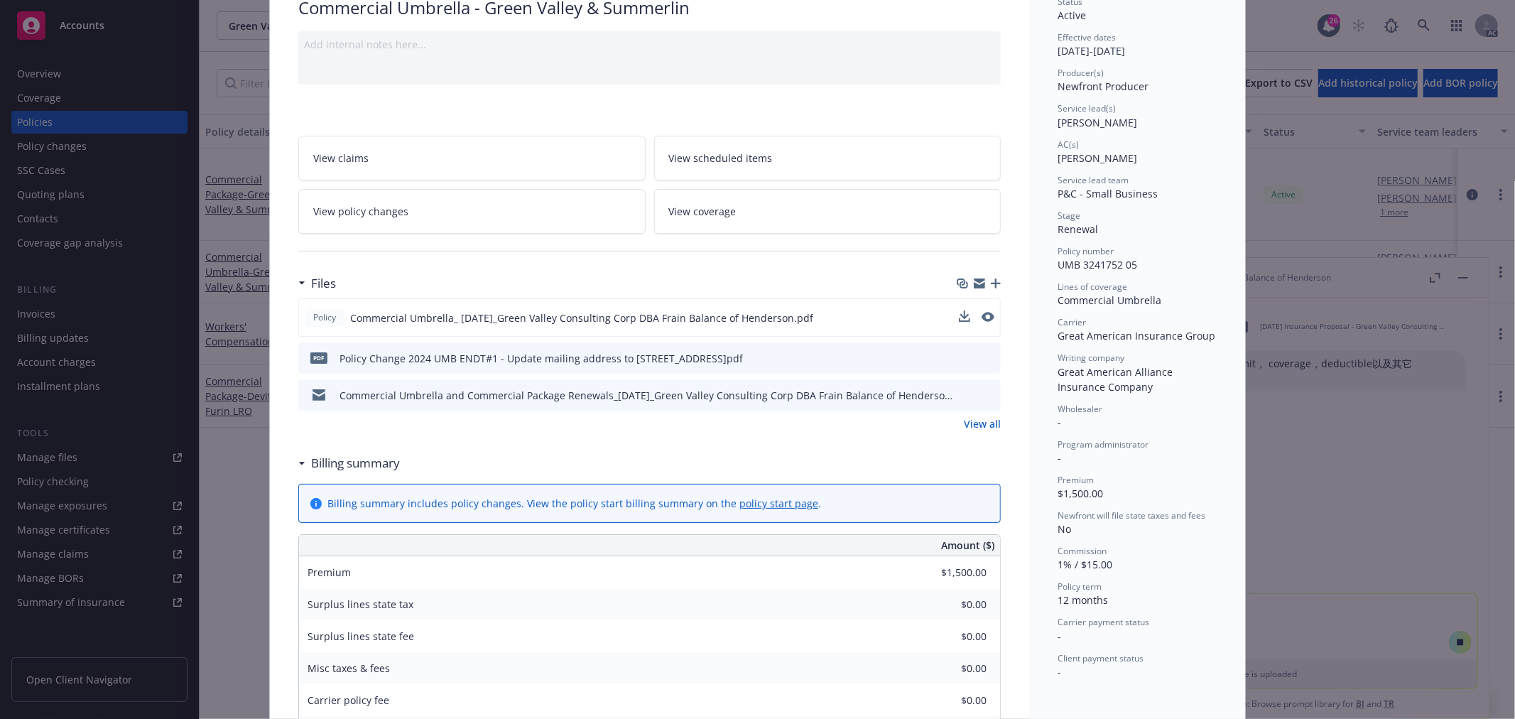
scroll to position [0, 0]
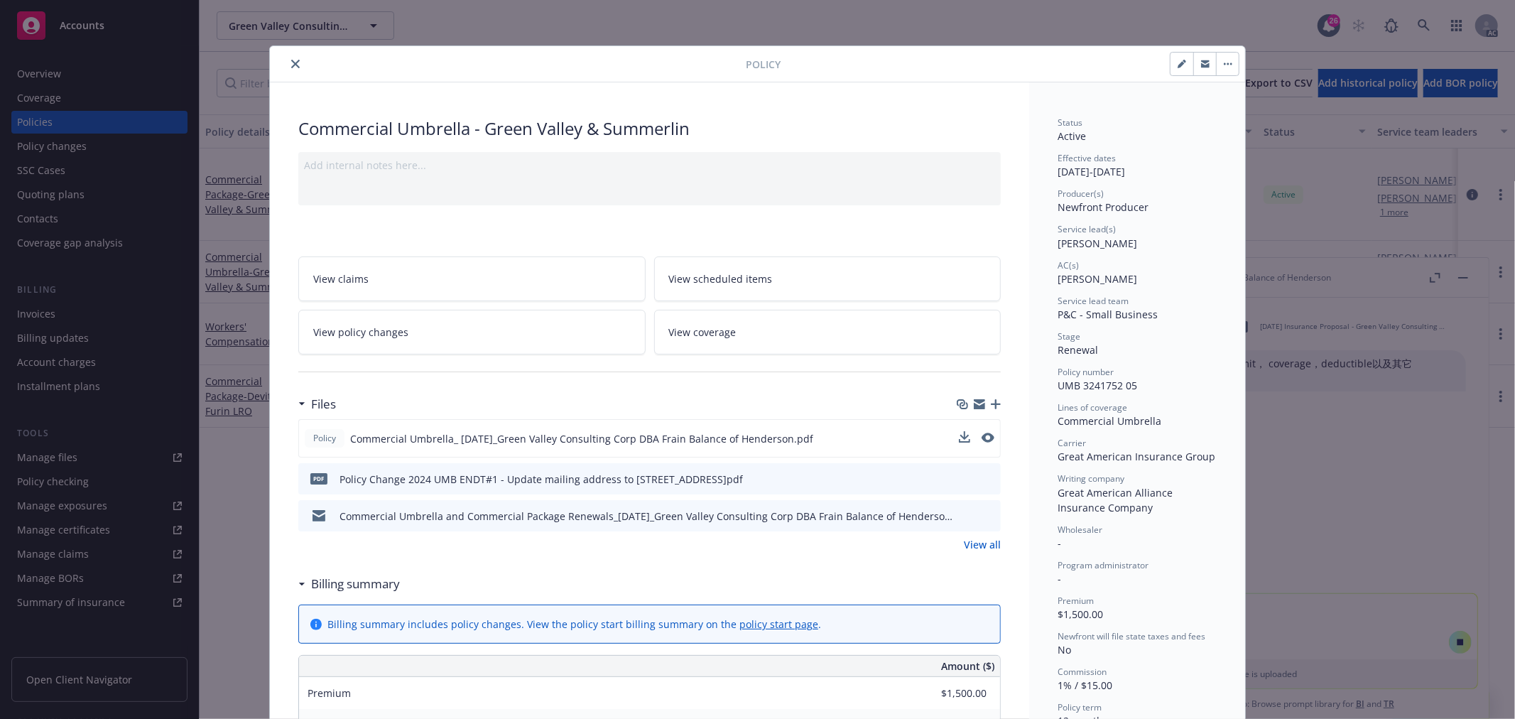
click at [291, 67] on icon "close" at bounding box center [295, 64] width 9 height 9
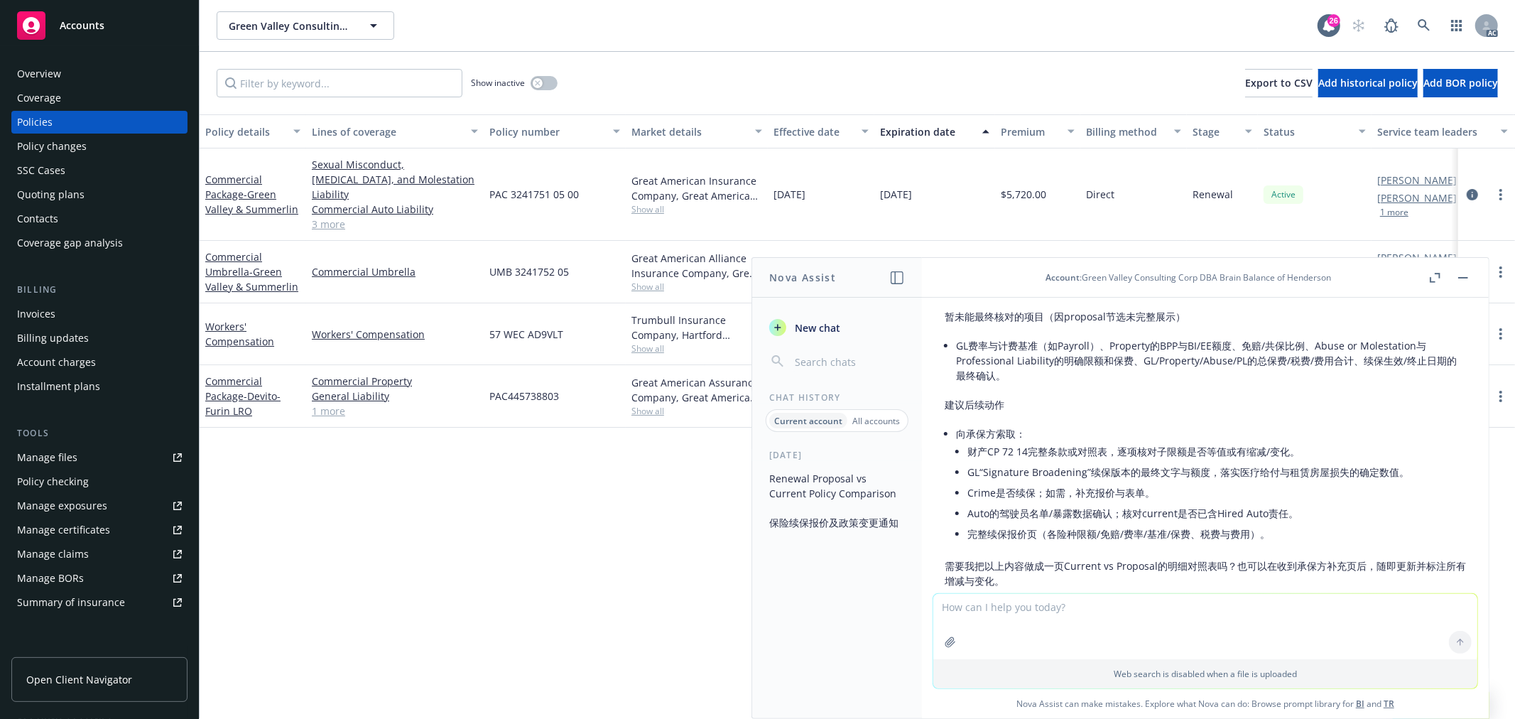
scroll to position [577, 0]
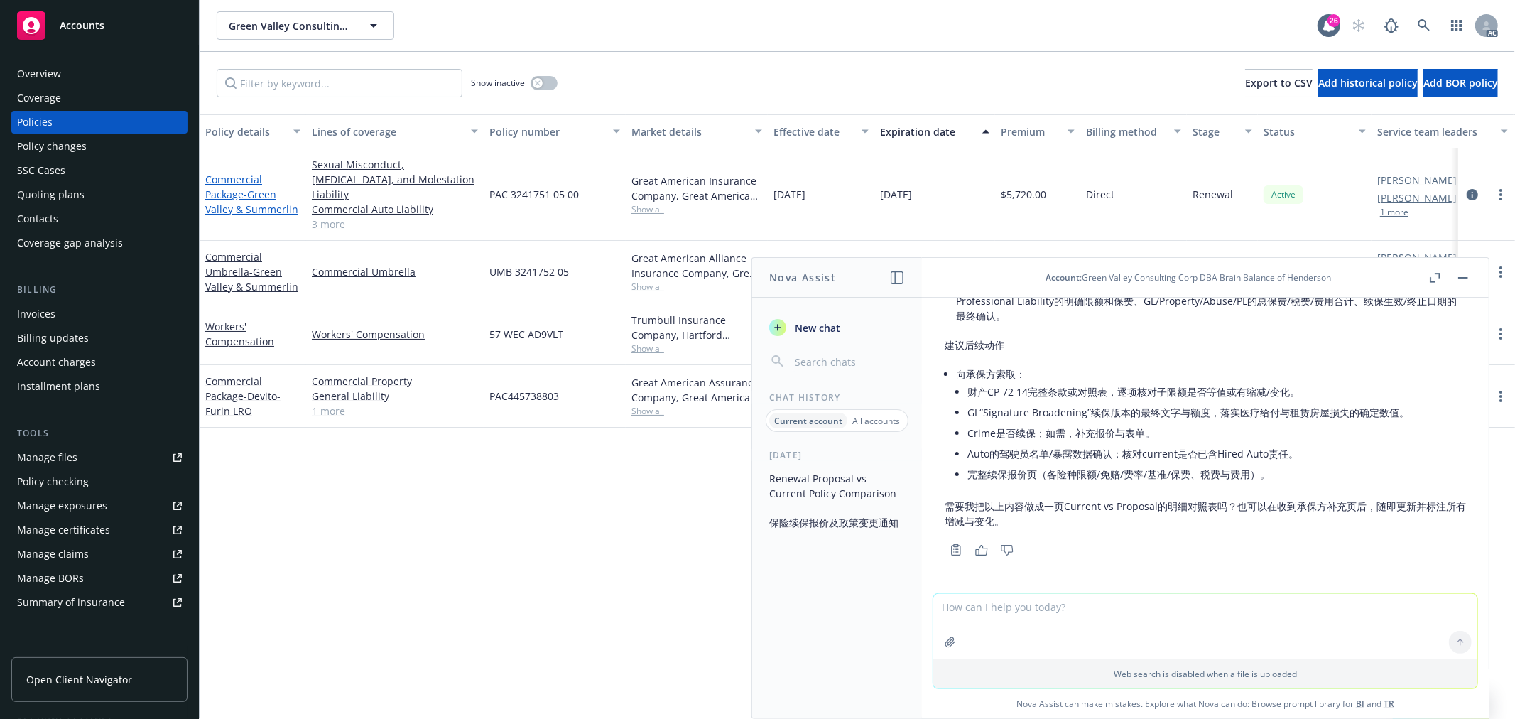
click at [236, 180] on link "Commercial Package - Green Valley & Summerlin" at bounding box center [251, 194] width 93 height 43
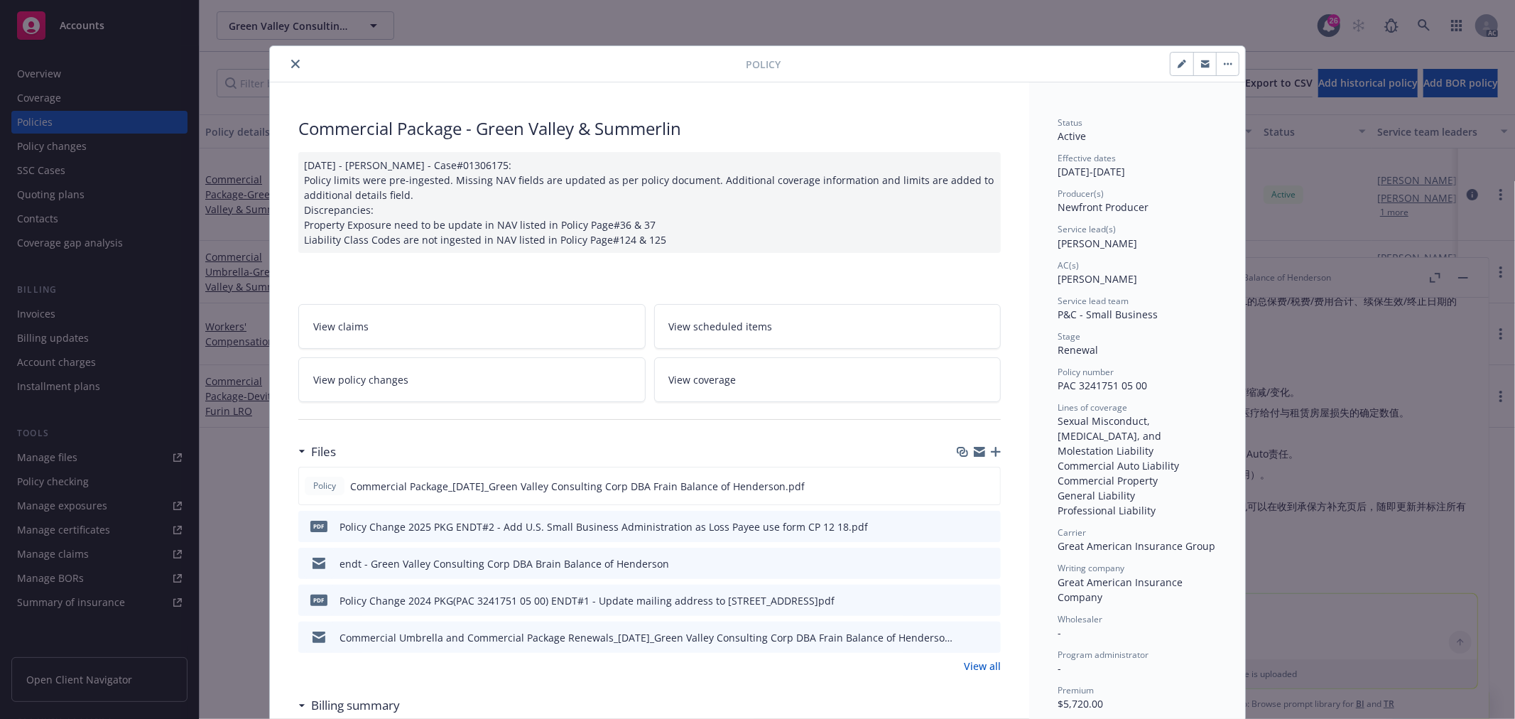
click at [291, 60] on icon "close" at bounding box center [295, 64] width 9 height 9
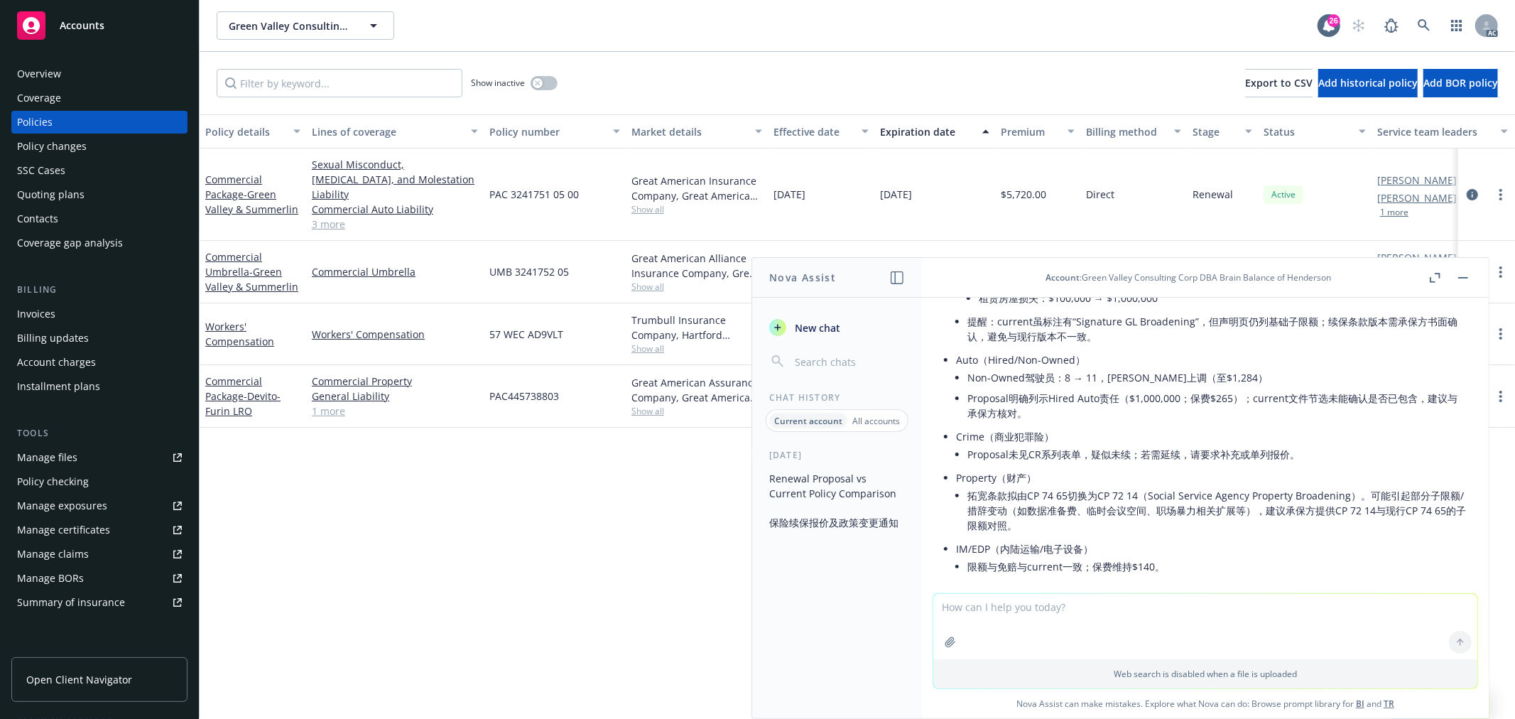
scroll to position [261, 0]
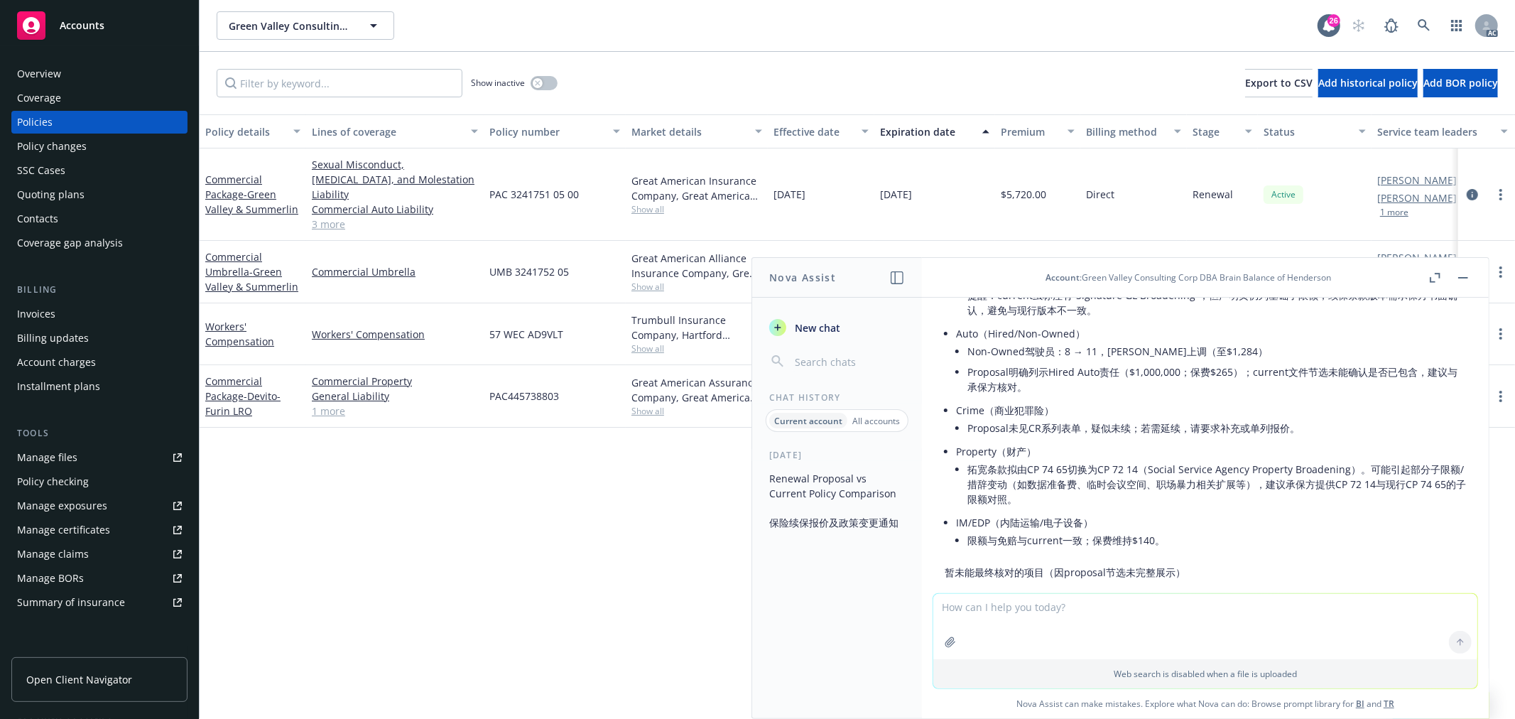
click at [994, 609] on textarea at bounding box center [1205, 626] width 544 height 65
type textarea "d"
type textarea "但是"
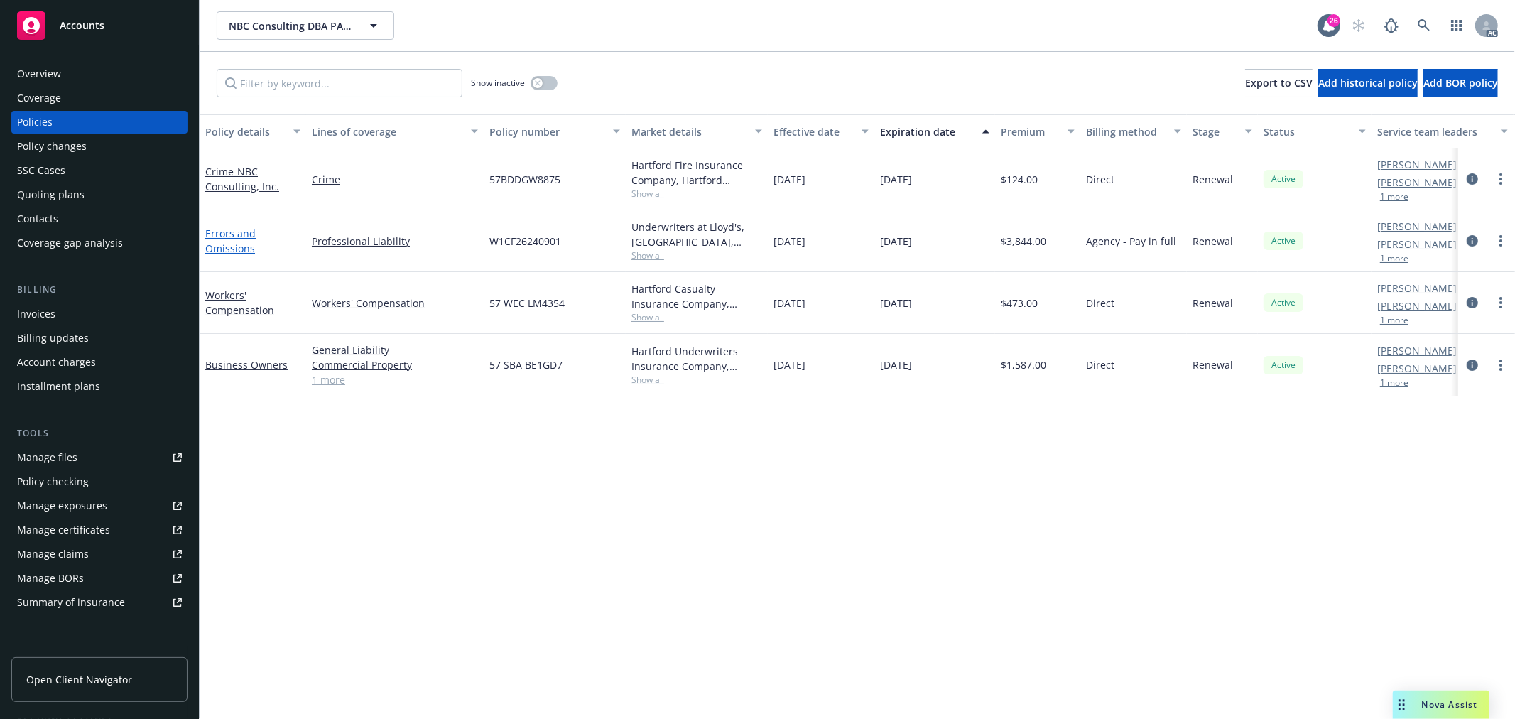
click at [236, 233] on link "Errors and Omissions" at bounding box center [230, 241] width 50 height 28
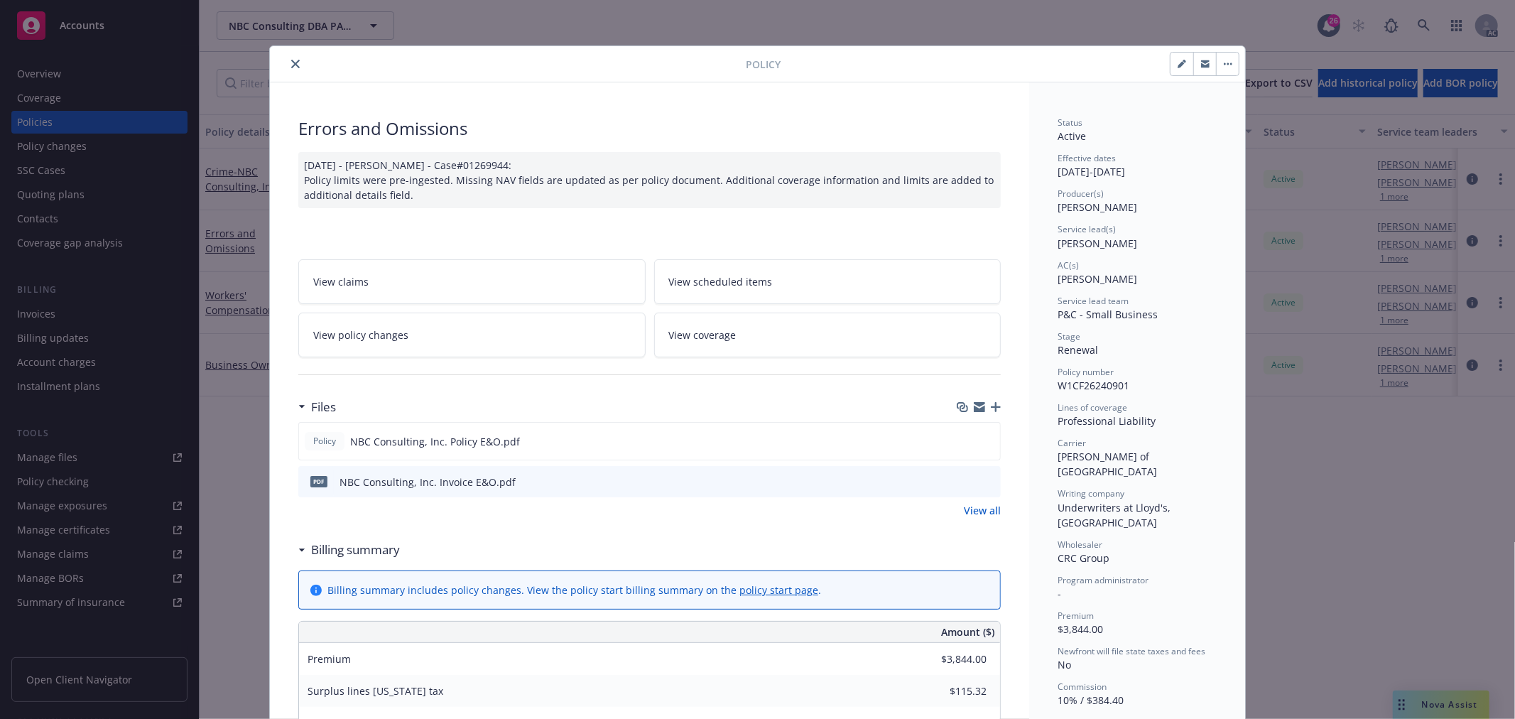
click at [456, 327] on link "View policy changes" at bounding box center [471, 335] width 347 height 45
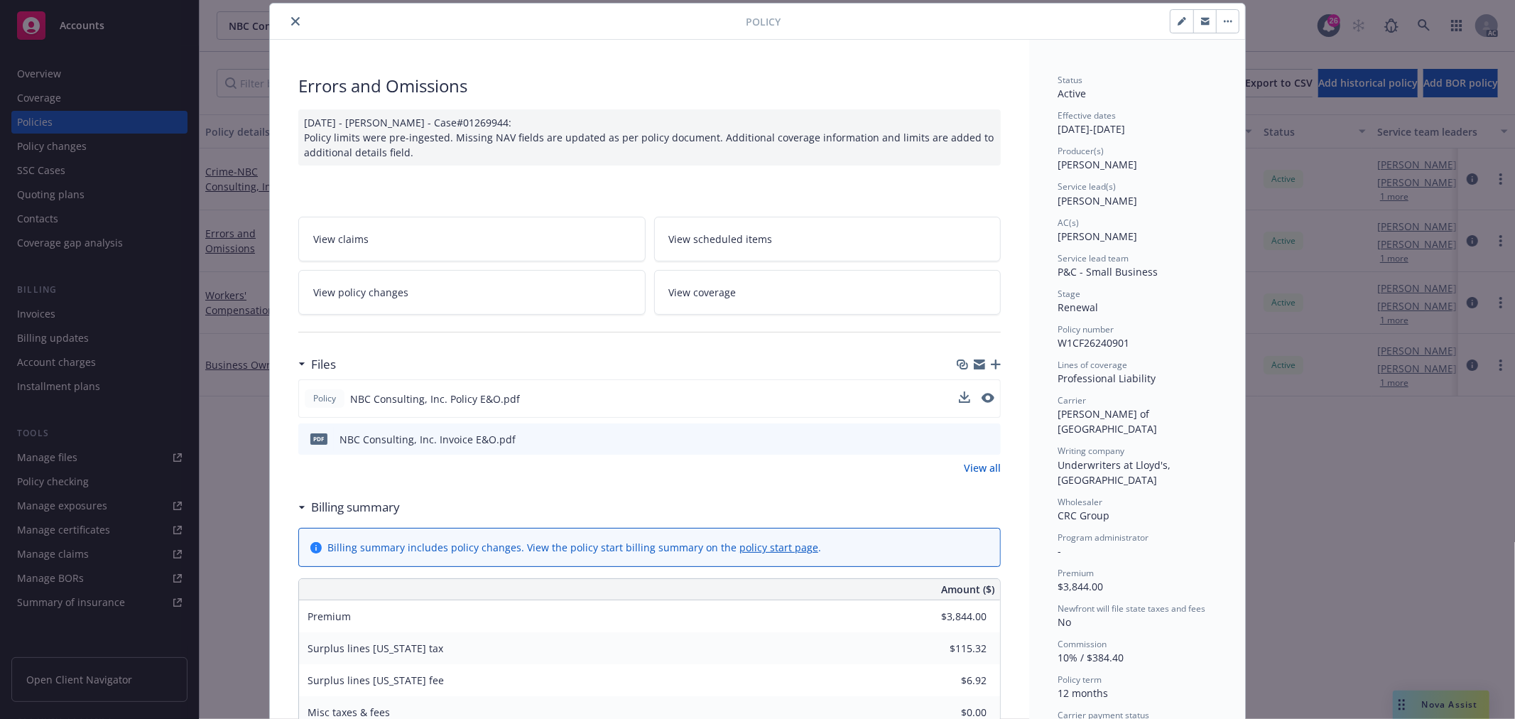
click at [974, 396] on div at bounding box center [977, 398] width 36 height 15
click at [980, 398] on icon "preview file" at bounding box center [986, 398] width 13 height 10
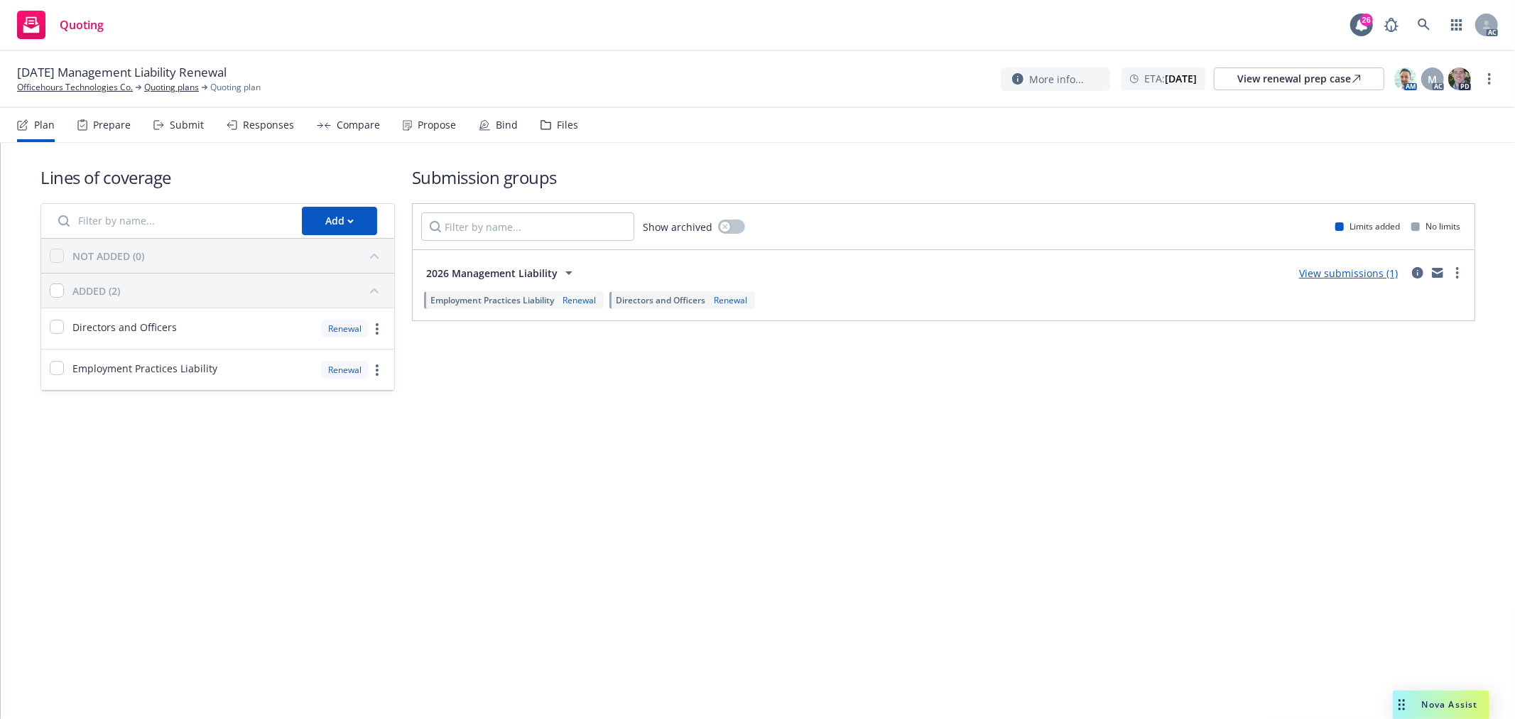
click at [180, 121] on div "Submit" at bounding box center [187, 124] width 34 height 11
